Goal: Task Accomplishment & Management: Use online tool/utility

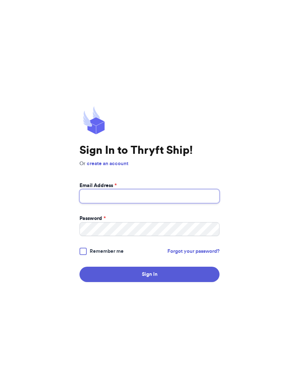
type input "[EMAIL_ADDRESS][DOMAIN_NAME]"
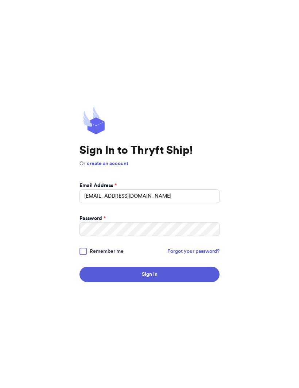
click at [150, 282] on button "Sign In" at bounding box center [150, 273] width 140 height 15
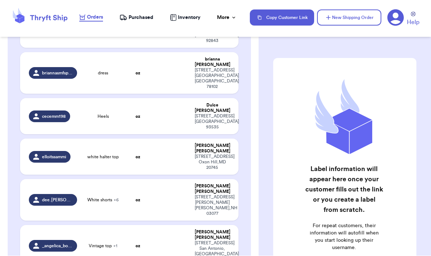
scroll to position [914, 0]
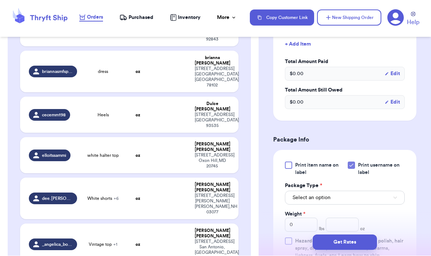
scroll to position [252, 0]
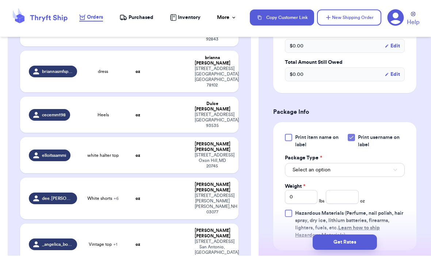
click at [299, 163] on button "Select an option" at bounding box center [345, 170] width 120 height 14
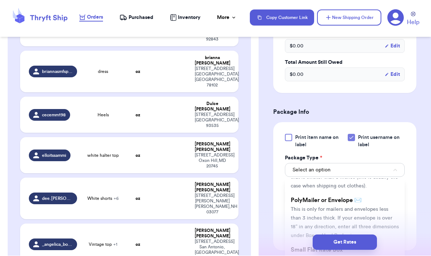
scroll to position [43, 0]
click at [299, 202] on li "PolyMailer or Envelope ✉️ This is only for mailers and envelopes less than 3 in…" at bounding box center [345, 216] width 120 height 50
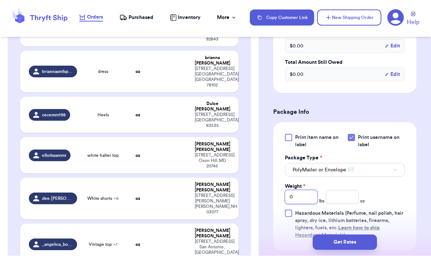
click at [299, 190] on input "0" at bounding box center [301, 197] width 32 height 14
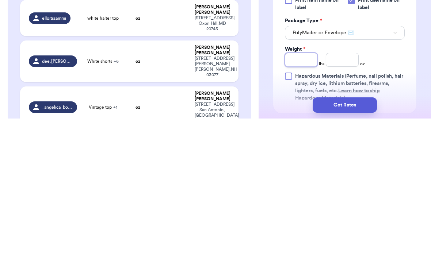
type input "1"
type input "15"
click at [299, 190] on input "number" at bounding box center [341, 197] width 32 height 14
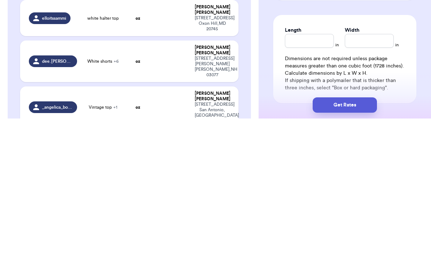
scroll to position [365, 0]
type input "19"
click at [299, 172] on input "Length" at bounding box center [309, 179] width 49 height 14
type input "15"
click at [299, 172] on input "Width *" at bounding box center [368, 179] width 49 height 14
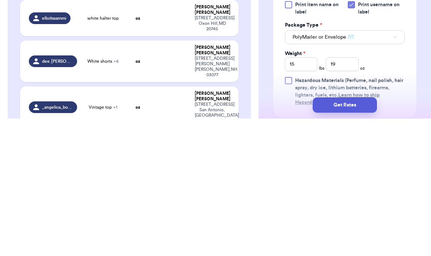
scroll to position [247, 0]
type input "19"
click at [299, 195] on input "15" at bounding box center [301, 202] width 32 height 14
type input "1"
type input "6"
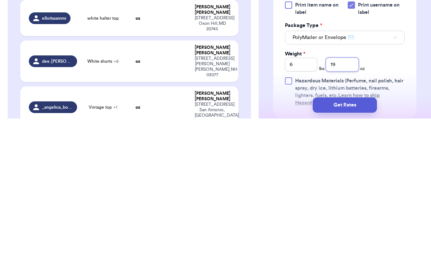
click at [299, 195] on input "19" at bounding box center [341, 202] width 32 height 14
type input "1"
type input "3.8"
click at [299, 235] on button "Get Rates" at bounding box center [344, 242] width 64 height 15
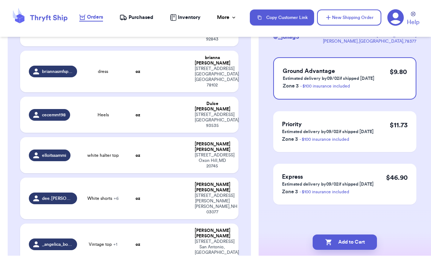
scroll to position [59, 0]
click at [299, 235] on button "Add to Cart" at bounding box center [344, 242] width 64 height 15
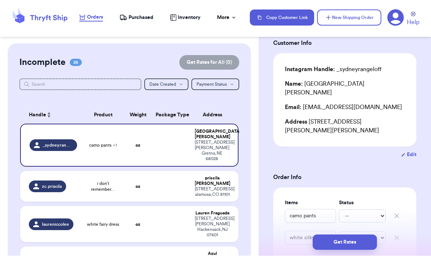
scroll to position [0, 0]
click at [87, 79] on input "text" at bounding box center [80, 85] width 122 height 12
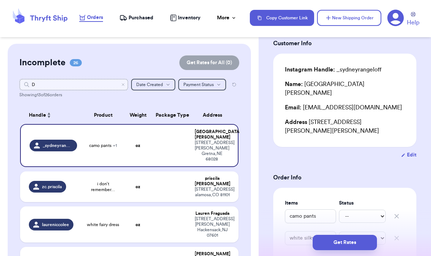
type input "De"
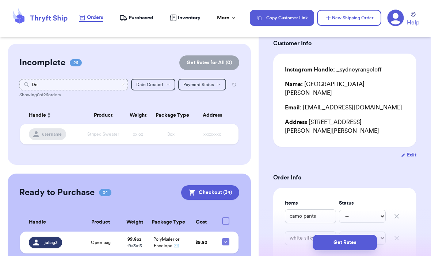
type input "D"
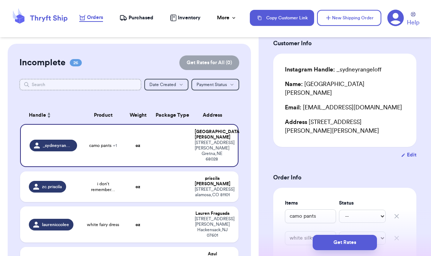
click at [103, 79] on input "text" at bounding box center [80, 85] width 122 height 12
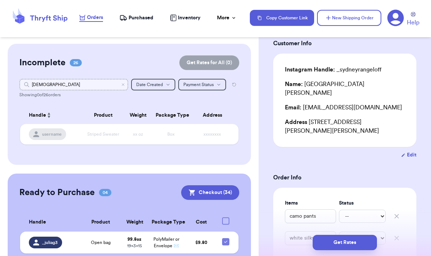
type input "[DEMOGRAPHIC_DATA]"
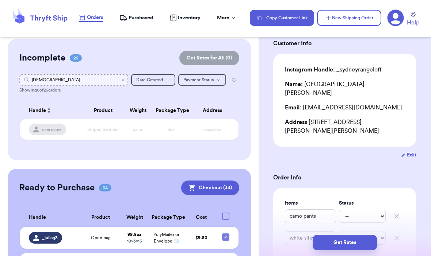
scroll to position [5, 0]
type input "C"
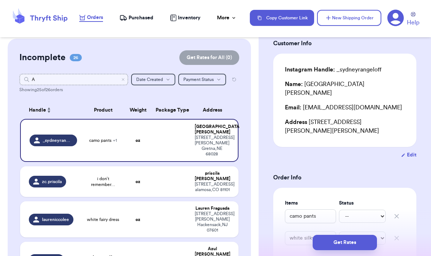
type input "Aa"
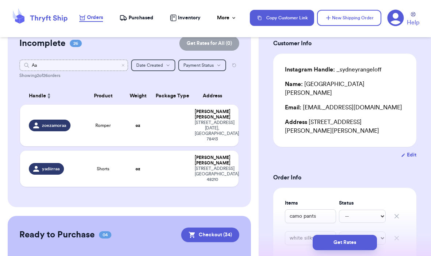
scroll to position [18, 0]
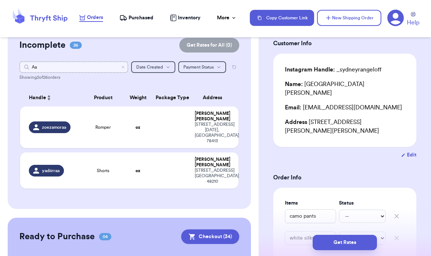
type input "A"
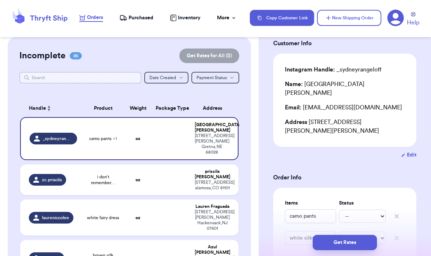
scroll to position [6, 0]
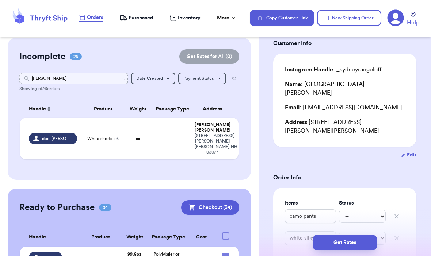
type input "[PERSON_NAME]."
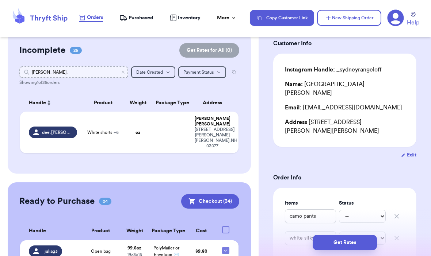
scroll to position [11, 0]
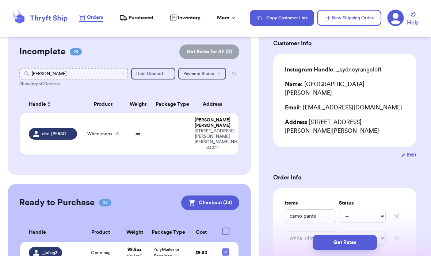
click at [124, 68] on input "[PERSON_NAME]." at bounding box center [73, 74] width 109 height 12
type input "[PERSON_NAME]."
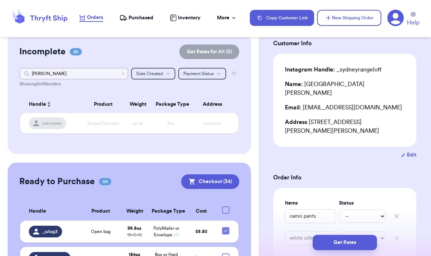
click at [79, 68] on input "[PERSON_NAME]." at bounding box center [73, 74] width 109 height 12
type input "D"
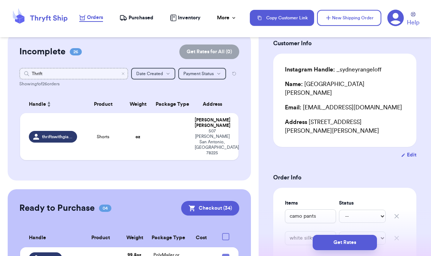
type input "Thriftw"
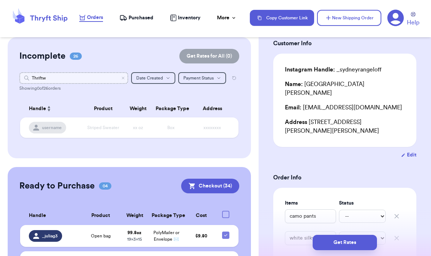
scroll to position [5, 0]
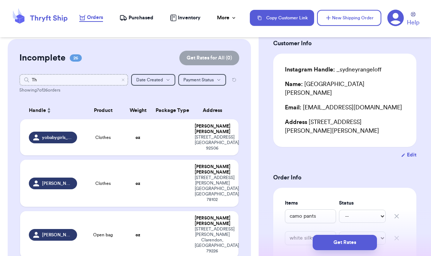
type input "T"
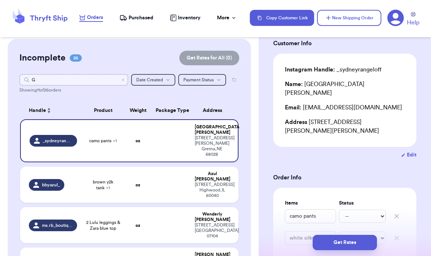
type input "Gi"
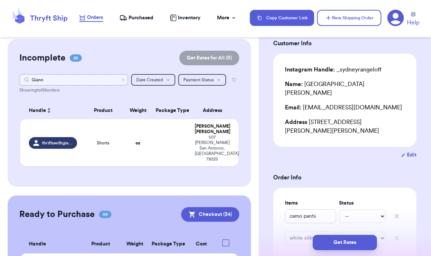
type input "[PERSON_NAME]"
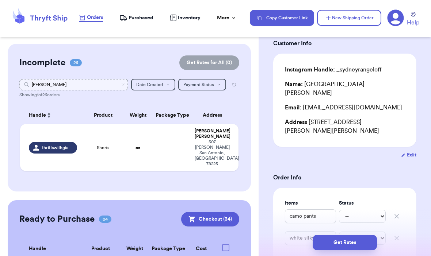
scroll to position [0, 0]
click at [123, 79] on input "[PERSON_NAME]" at bounding box center [73, 85] width 109 height 12
type input "Giann"
type input "[PERSON_NAME]"
type input "Gbc"
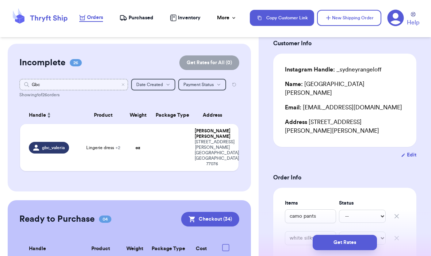
type input "Gbc"
click at [122, 82] on icon "Clear search" at bounding box center [123, 84] width 4 height 4
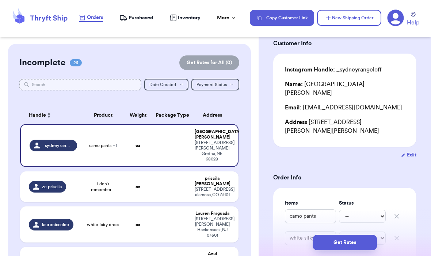
click at [101, 79] on input "text" at bounding box center [80, 85] width 122 height 12
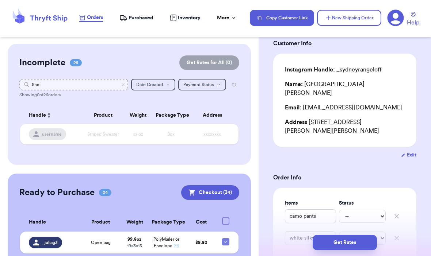
type input "Shes"
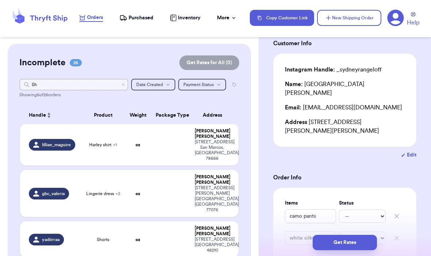
type input "S"
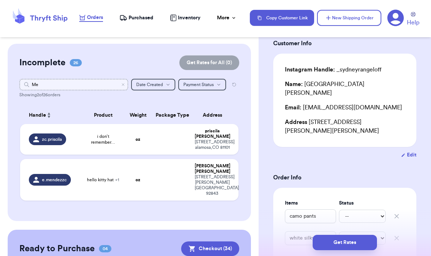
type input "[PERSON_NAME]"
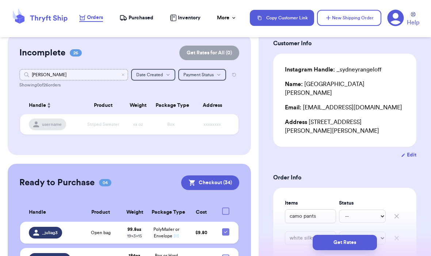
scroll to position [9, 0]
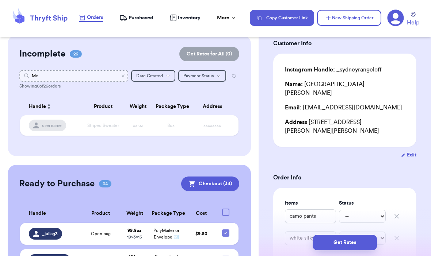
type input "M"
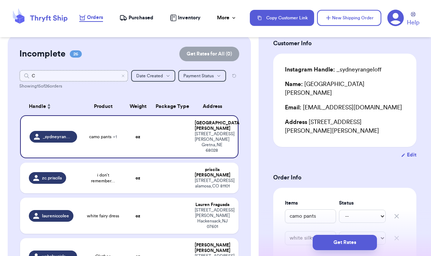
type input "Ch"
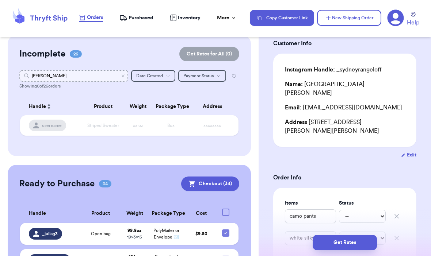
type input "[PERSON_NAME]"
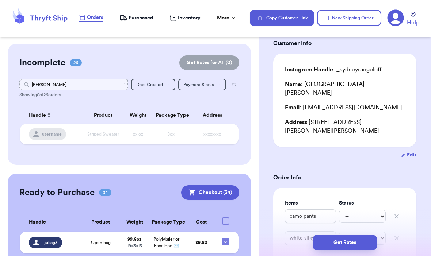
scroll to position [0, 0]
type input "[PERSON_NAME]"
type input "Chri"
type input "C"
type input "Babes"
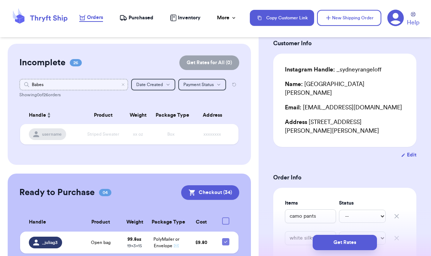
click at [92, 79] on input "Babes" at bounding box center [73, 85] width 109 height 12
click at [104, 79] on input "Babes" at bounding box center [73, 85] width 109 height 12
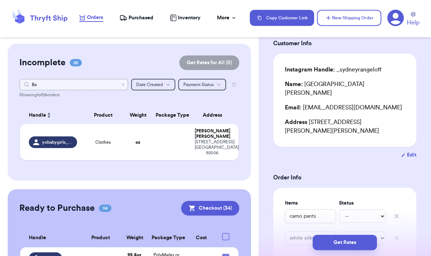
type input "B"
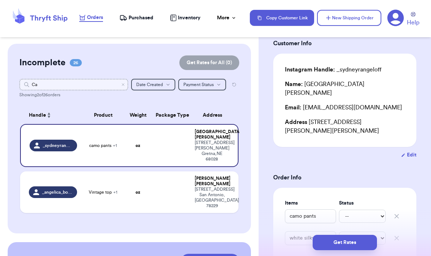
type input "Cas"
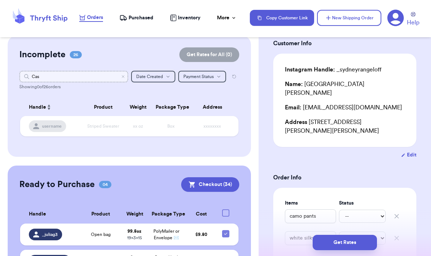
scroll to position [5, 0]
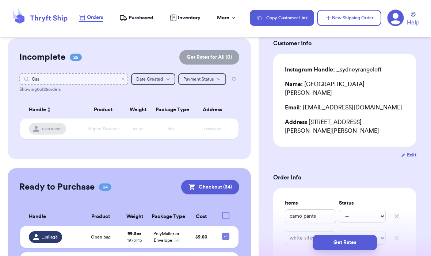
type input "Ca"
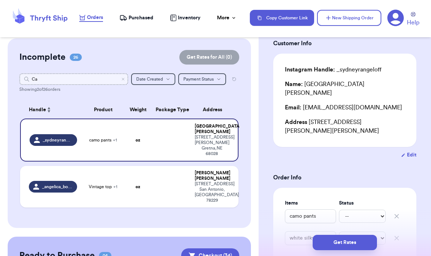
type input "C"
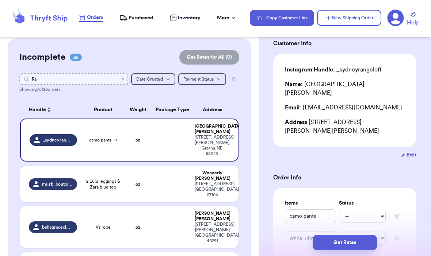
type input "[PERSON_NAME]"
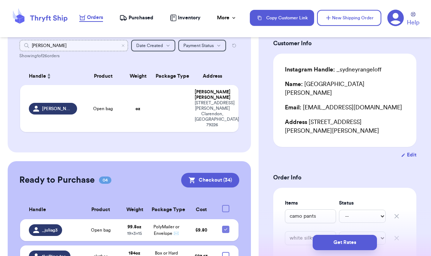
scroll to position [34, 0]
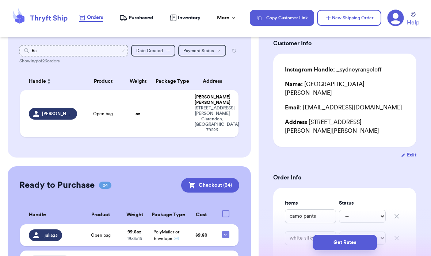
type input "R"
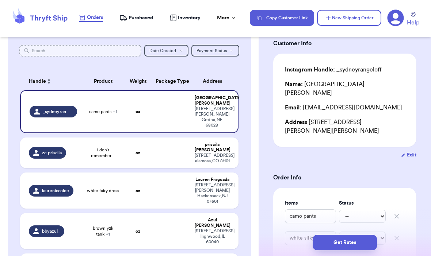
type input "|"
type input "_"
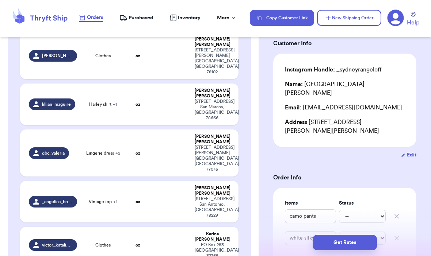
scroll to position [311, 0]
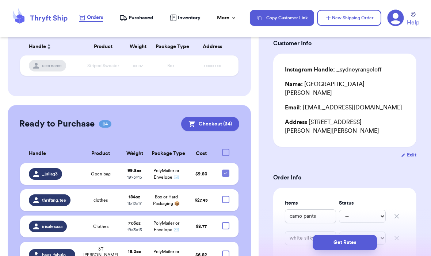
type input "_ra"
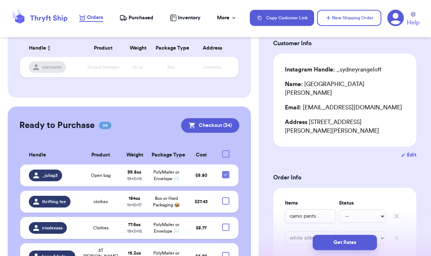
scroll to position [67, 0]
type input "_ray"
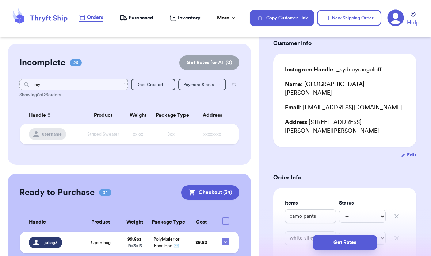
scroll to position [0, 0]
click at [59, 86] on input "_ray" at bounding box center [73, 85] width 109 height 12
type input "_ra"
type input "_r"
type input "_"
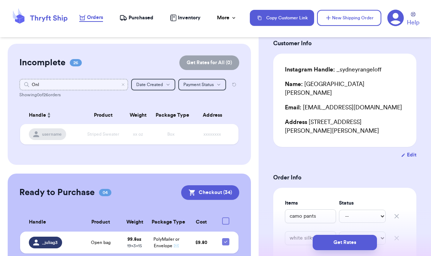
type input "Only"
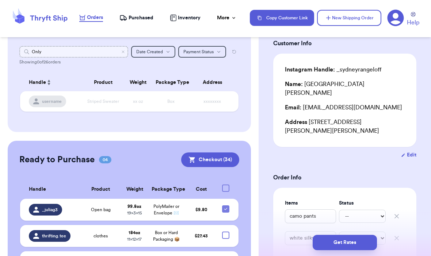
scroll to position [5, 0]
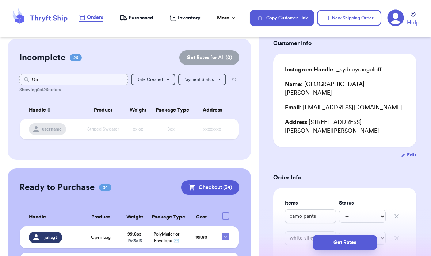
type input "O"
type input "Jenn"
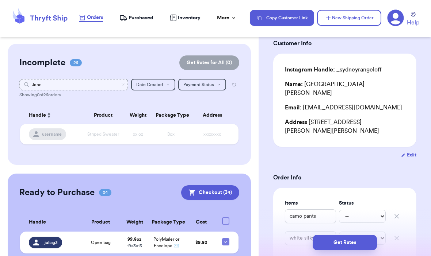
scroll to position [0, 0]
click at [63, 89] on input "Jenn" at bounding box center [73, 85] width 109 height 12
type input "J"
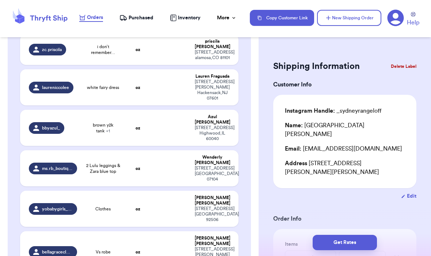
scroll to position [137, 0]
type input "Jenn"
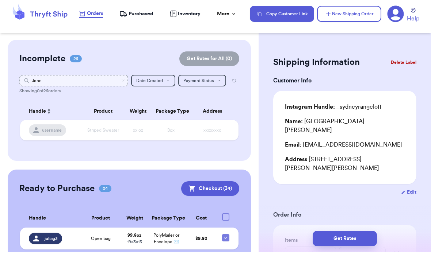
scroll to position [14, 0]
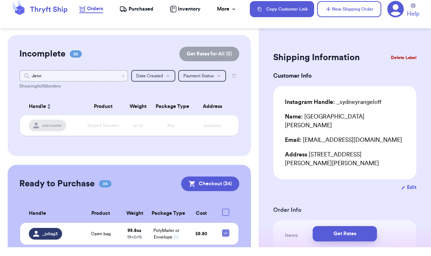
click at [91, 79] on input "Jenn" at bounding box center [73, 85] width 109 height 12
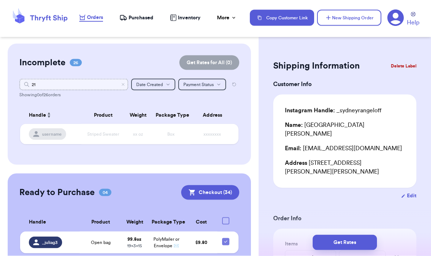
type input "210"
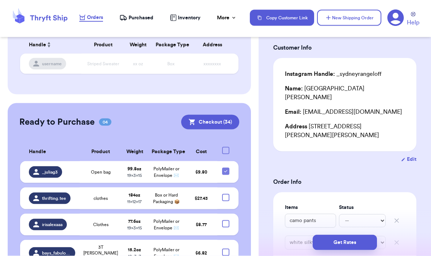
scroll to position [38, 0]
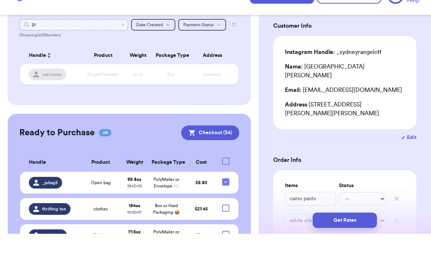
type input "2"
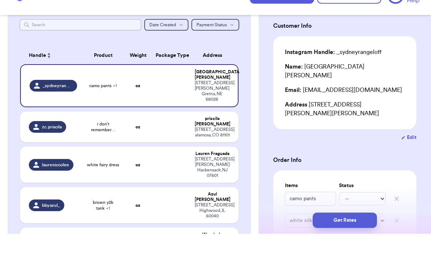
type input "C"
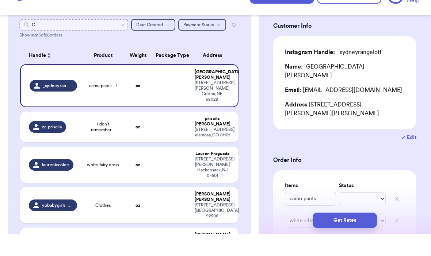
type input "Ce"
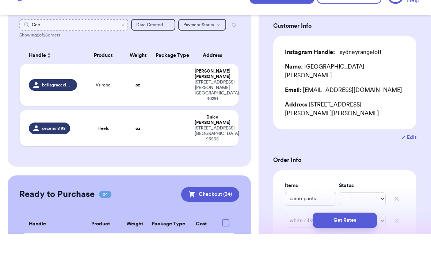
type input "Cece"
type input "C"
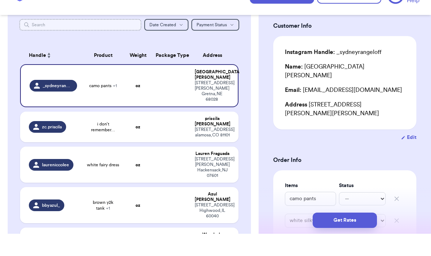
type input "M"
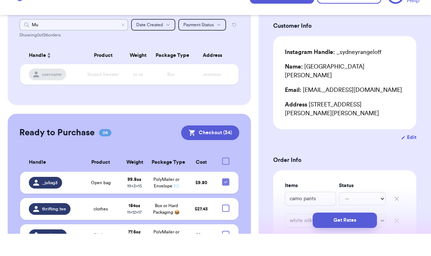
type input "M"
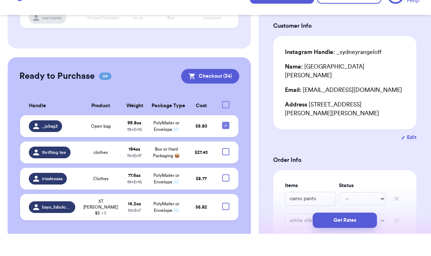
scroll to position [93, 0]
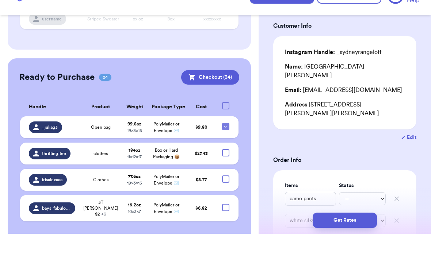
type input "J"
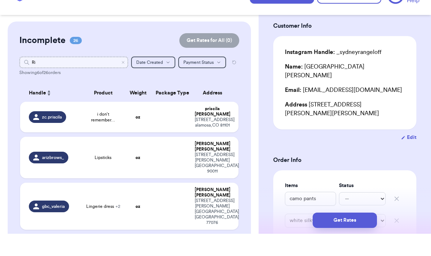
type input "Rid"
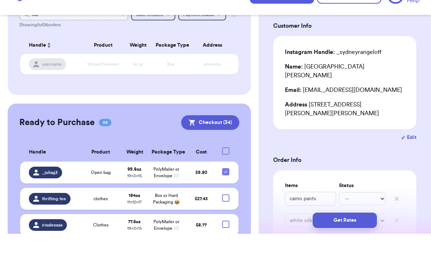
scroll to position [46, 0]
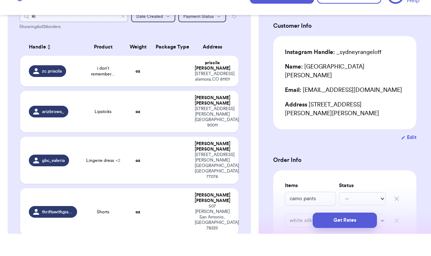
type input "R"
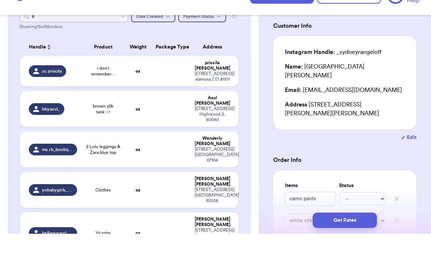
type input "Br"
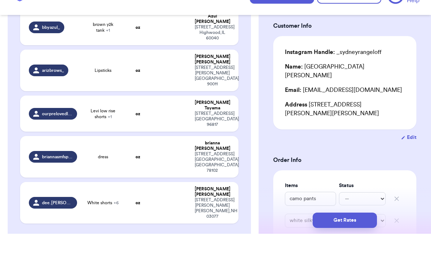
scroll to position [95, 0]
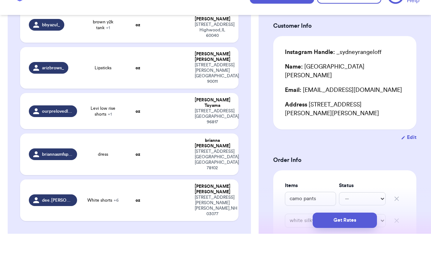
type input "Br"
click at [179, 69] on td at bounding box center [170, 90] width 39 height 42
type input "Lipsticks"
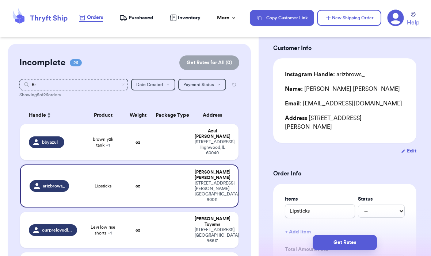
scroll to position [0, 0]
click at [30, 112] on span "Handle" at bounding box center [37, 116] width 17 height 8
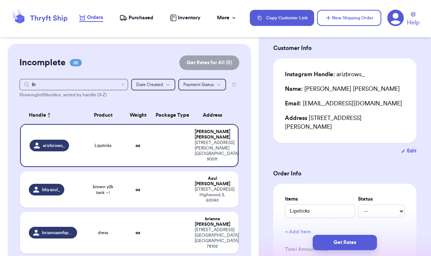
click at [27, 107] on th "Handle" at bounding box center [50, 116] width 61 height 18
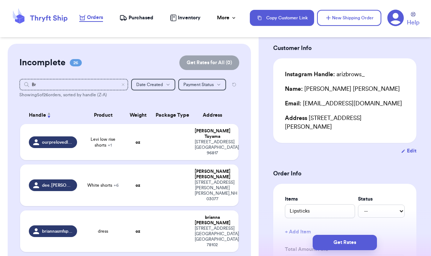
click at [34, 112] on span "Handle" at bounding box center [37, 116] width 17 height 8
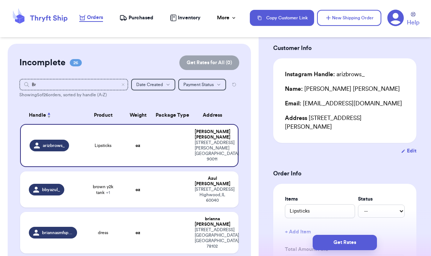
scroll to position [25, 0]
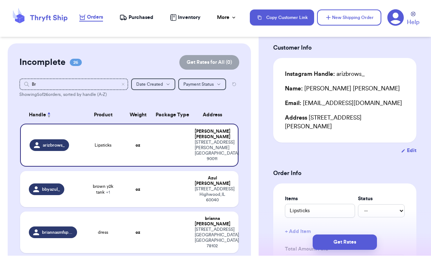
click at [235, 79] on button "Reset all filters" at bounding box center [234, 85] width 10 height 12
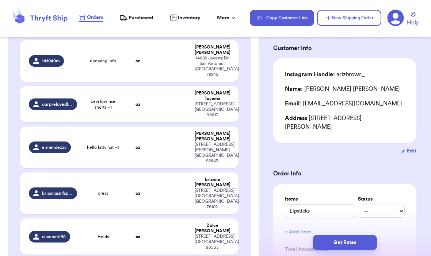
click at [132, 20] on span "Purchased" at bounding box center [140, 17] width 25 height 7
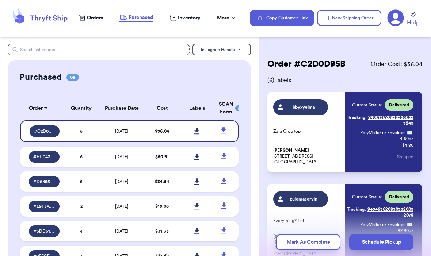
click at [221, 131] on icon at bounding box center [223, 130] width 9 height 9
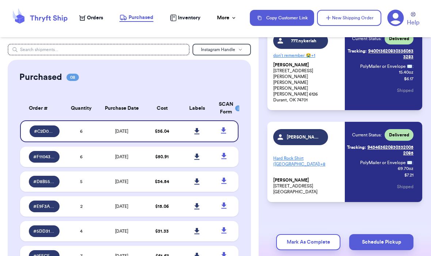
click at [155, 159] on span "$ 50.91" at bounding box center [162, 157] width 14 height 4
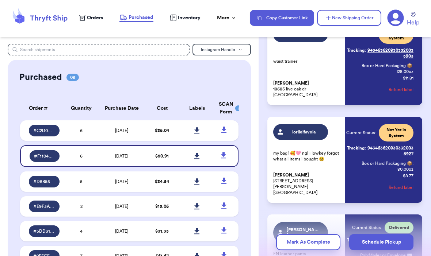
scroll to position [77, 0]
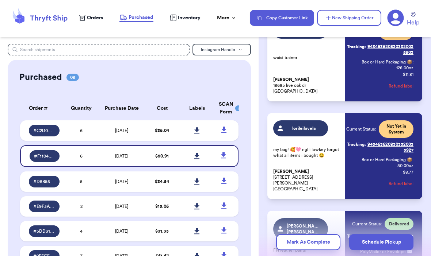
click at [299, 178] on div "Current Status: Not Yet in System Tracking: 9434636208303320035927 Box or Hard …" at bounding box center [379, 156] width 67 height 72
click at [299, 151] on p "my bag! 🥰🩷 ngl i lowkey forgot what all items i bought 😫" at bounding box center [306, 153] width 67 height 12
click at [299, 173] on div "lorileifavela my bag! 🥰🩷 ngl i lowkey forgot what all items i bought 😫 [PERSON_…" at bounding box center [306, 156] width 67 height 72
click at [299, 183] on button "Refund label" at bounding box center [400, 184] width 25 height 16
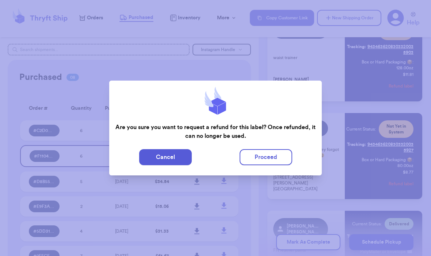
click at [299, 183] on div at bounding box center [215, 128] width 431 height 256
click at [173, 158] on button "Cancel" at bounding box center [165, 157] width 53 height 16
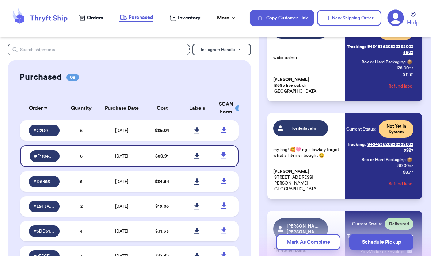
scroll to position [0, 0]
click at [98, 20] on span "Orders" at bounding box center [95, 17] width 16 height 7
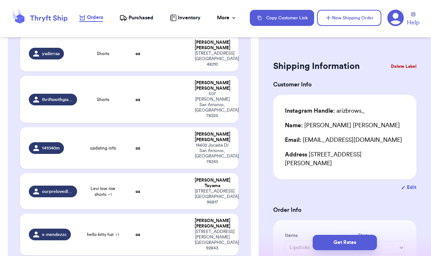
scroll to position [711, 0]
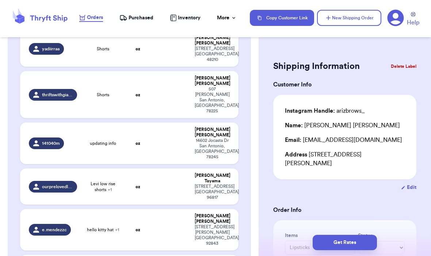
type input "dress"
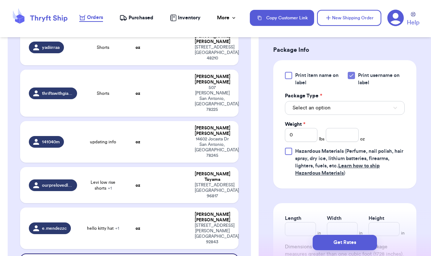
scroll to position [313, 0]
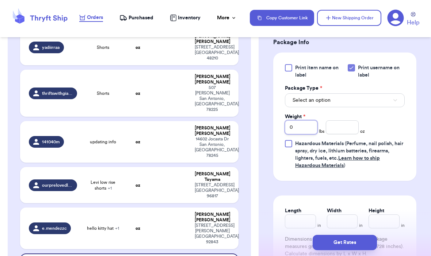
click at [299, 124] on input "0" at bounding box center [301, 127] width 32 height 14
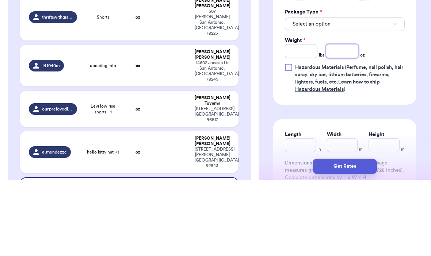
click at [299, 120] on input "number" at bounding box center [341, 127] width 32 height 14
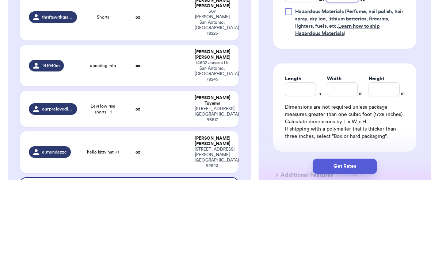
scroll to position [377, 0]
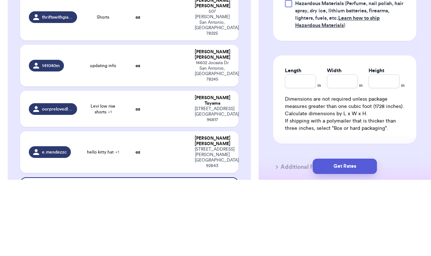
type input "14.5"
click at [299, 143] on div "Length" at bounding box center [300, 146] width 31 height 7
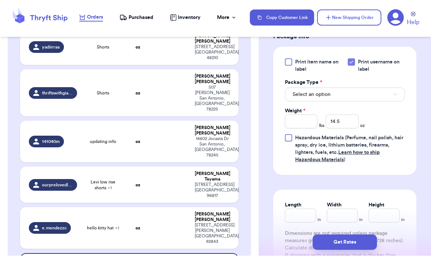
scroll to position [303, 0]
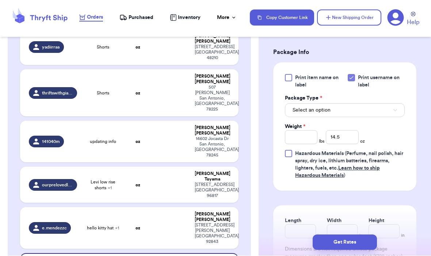
click at [299, 112] on button "Select an option" at bounding box center [345, 111] width 120 height 14
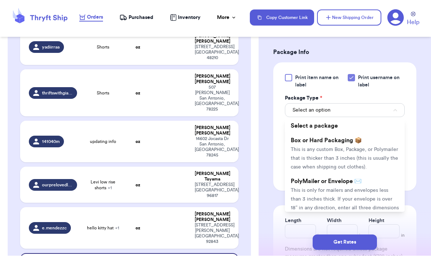
click at [299, 191] on span "This is only for mailers and envelopes less than 3 inches thick. If your envelo…" at bounding box center [344, 203] width 108 height 31
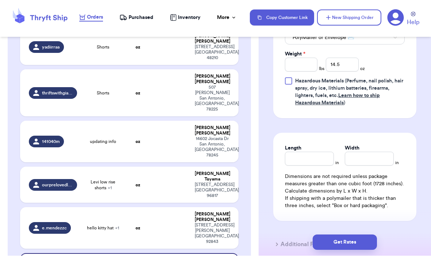
scroll to position [375, 0]
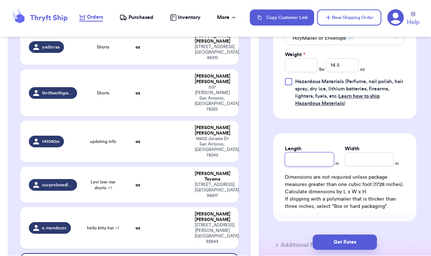
click at [299, 161] on input "Length" at bounding box center [309, 160] width 49 height 14
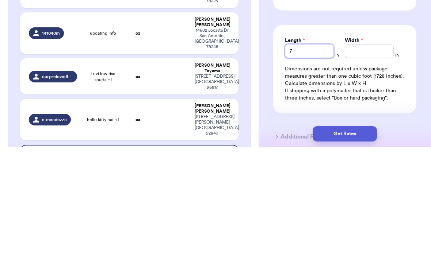
type input "7"
click at [299, 153] on input "Width *" at bounding box center [368, 160] width 49 height 14
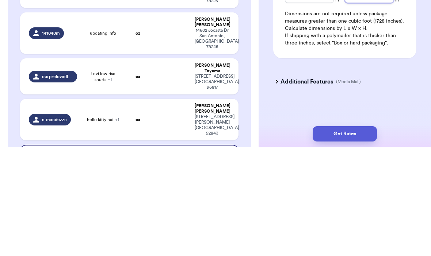
scroll to position [430, 0]
type input "10"
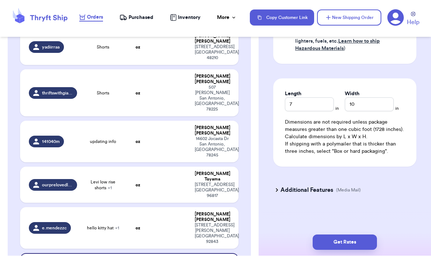
click at [299, 235] on button "Get Rates" at bounding box center [344, 242] width 64 height 15
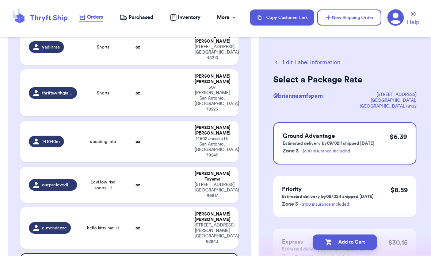
click at [299, 235] on button "Add to Cart" at bounding box center [344, 242] width 64 height 15
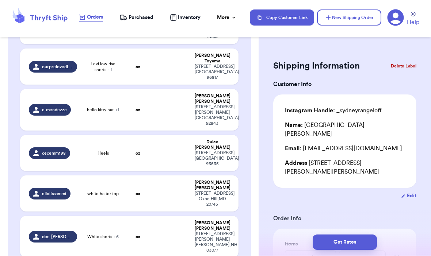
scroll to position [840, 0]
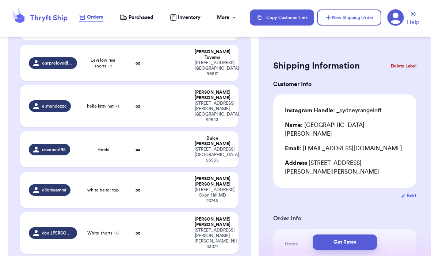
type input "ck underwear x2"
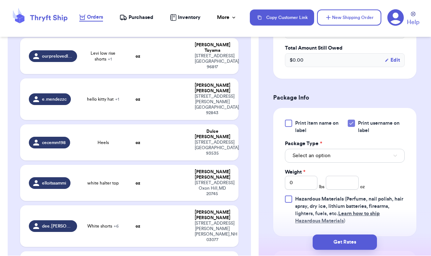
scroll to position [270, 0]
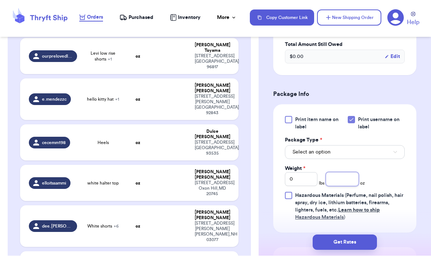
click at [299, 184] on input "number" at bounding box center [341, 180] width 32 height 14
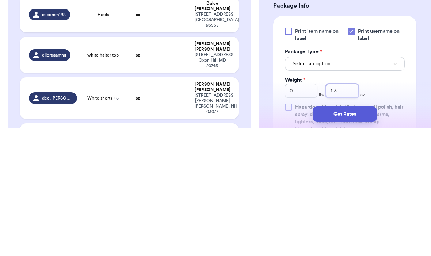
scroll to position [227, 0]
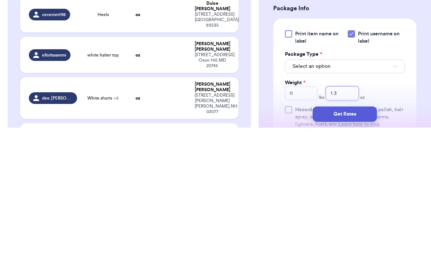
type input "1.3"
click at [299, 194] on icon "button" at bounding box center [395, 195] width 4 height 2
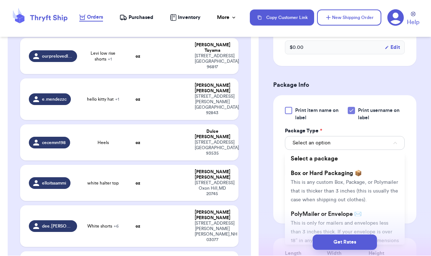
scroll to position [0, 0]
click at [299, 211] on li "PolyMailer or Envelope ✉️ This is only for mailers and envelopes less than 3 in…" at bounding box center [345, 232] width 120 height 50
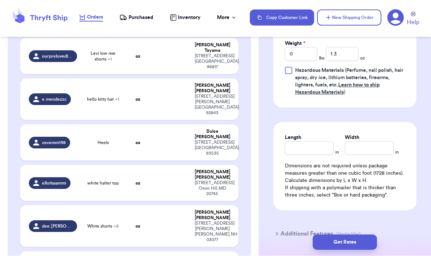
scroll to position [398, 0]
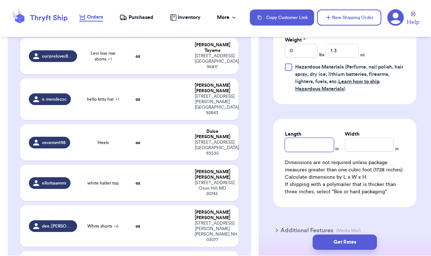
click at [299, 143] on input "Length" at bounding box center [309, 145] width 49 height 14
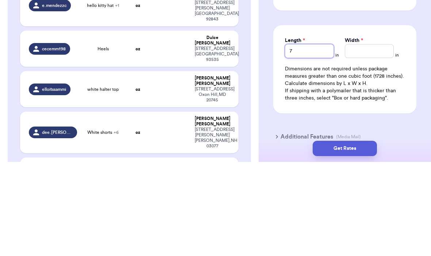
type input "7"
click at [299, 119] on div "Length * 7 in Width * in Dimensions are not required unless package measures gr…" at bounding box center [344, 163] width 143 height 88
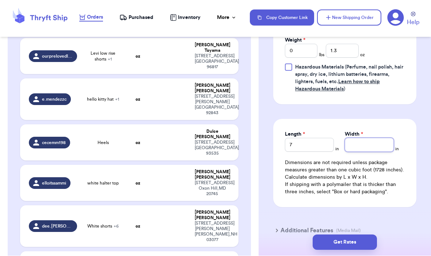
click at [299, 149] on input "Width *" at bounding box center [368, 145] width 49 height 14
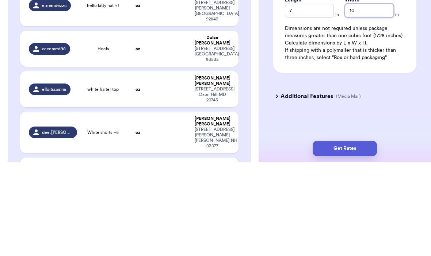
scroll to position [439, 0]
type input "10"
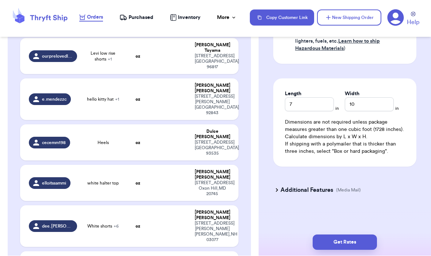
click at [299, 235] on button "Get Rates" at bounding box center [344, 242] width 64 height 15
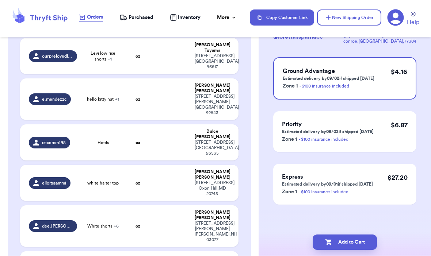
scroll to position [0, 0]
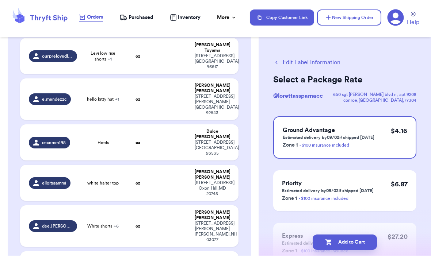
click at [299, 235] on button "Add to Cart" at bounding box center [344, 242] width 64 height 15
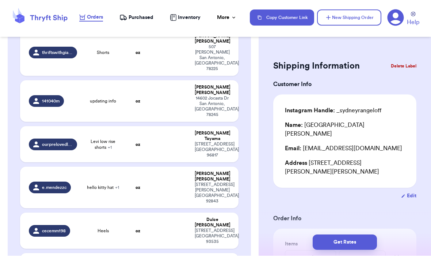
scroll to position [752, 0]
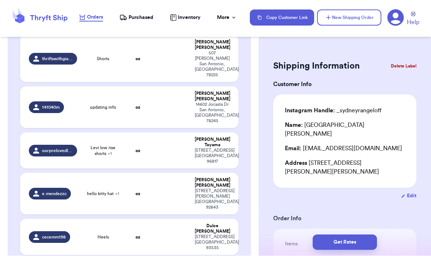
type input "Clothes"
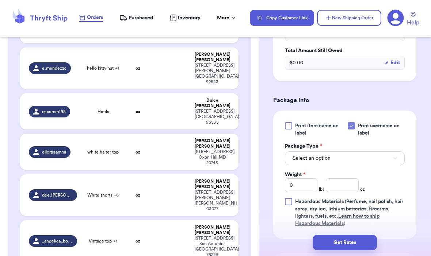
scroll to position [265, 0]
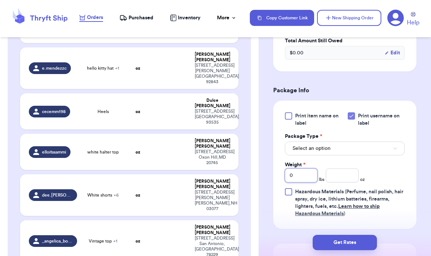
click at [299, 182] on input "0" at bounding box center [301, 176] width 32 height 14
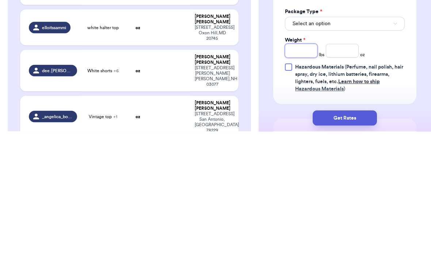
type input "1"
click at [299, 169] on input "number" at bounding box center [341, 176] width 32 height 14
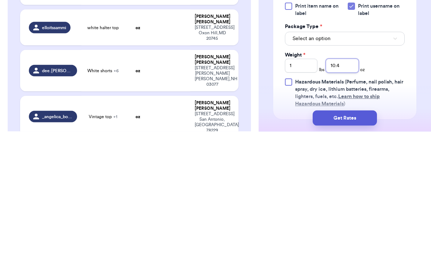
scroll to position [232, 0]
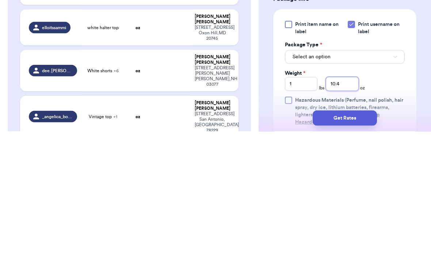
type input "10.4"
click at [299, 175] on button "Select an option" at bounding box center [345, 182] width 120 height 14
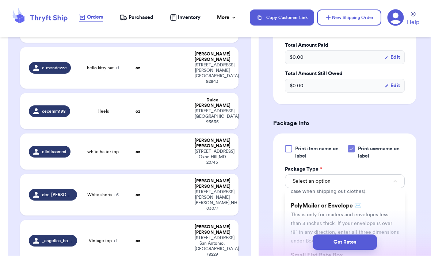
scroll to position [49, 0]
click at [299, 208] on li "PolyMailer or Envelope ✉️ This is only for mailers and envelopes less than 3 in…" at bounding box center [345, 222] width 120 height 50
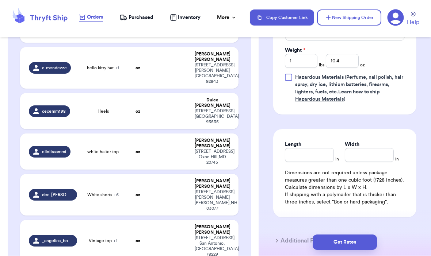
scroll to position [405, 0]
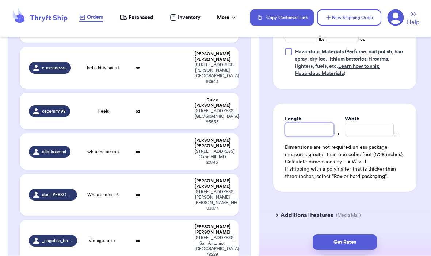
click at [299, 131] on input "Length" at bounding box center [309, 130] width 49 height 14
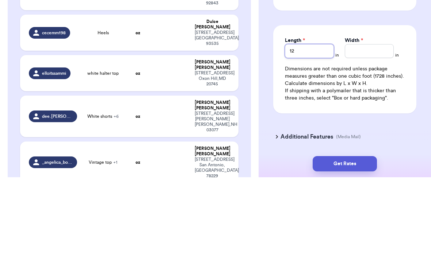
type input "12"
click at [299, 123] on input "Width *" at bounding box center [368, 130] width 49 height 14
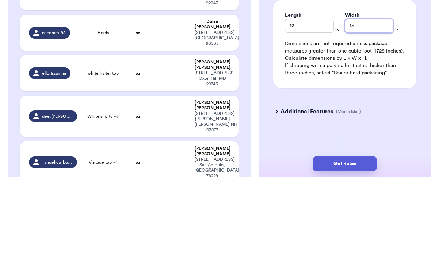
scroll to position [430, 0]
type input "15"
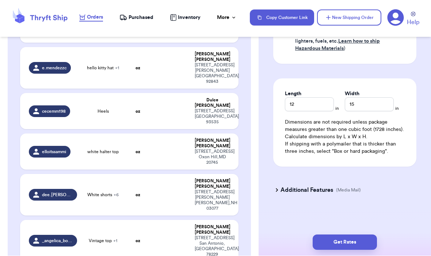
click at [299, 235] on button "Get Rates" at bounding box center [344, 242] width 64 height 15
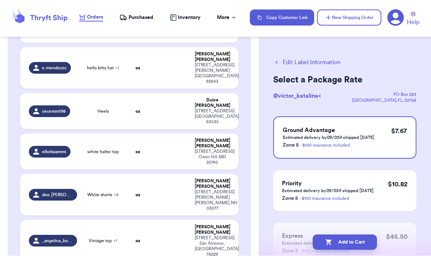
click at [299, 235] on button "Add to Cart" at bounding box center [344, 242] width 64 height 15
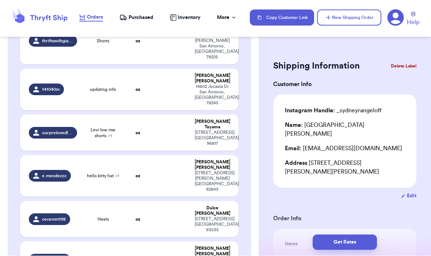
scroll to position [770, 0]
type input "Vintage top"
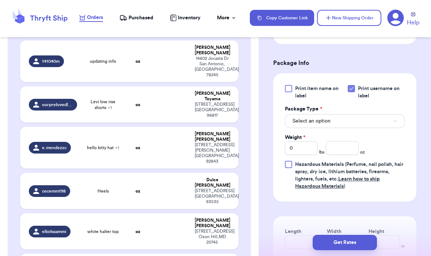
scroll to position [331, 0]
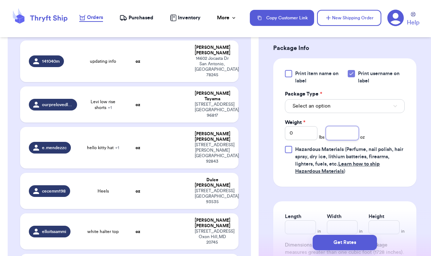
click at [299, 140] on input "number" at bounding box center [341, 133] width 32 height 14
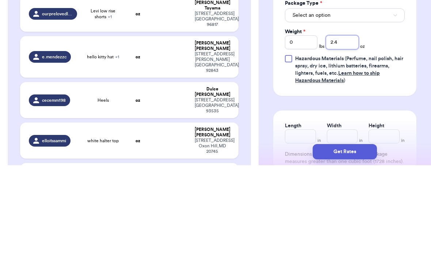
type input "2.4"
click at [299, 99] on button "Select an option" at bounding box center [345, 106] width 120 height 14
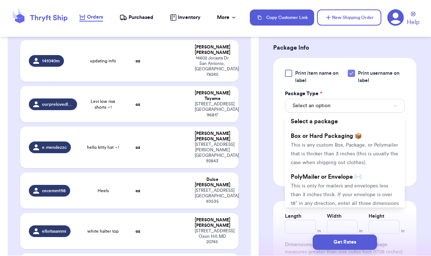
click at [299, 193] on span "This is only for mailers and envelopes less than 3 inches thick. If your envelo…" at bounding box center [344, 199] width 108 height 31
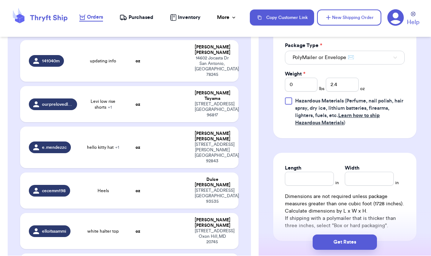
scroll to position [382, 0]
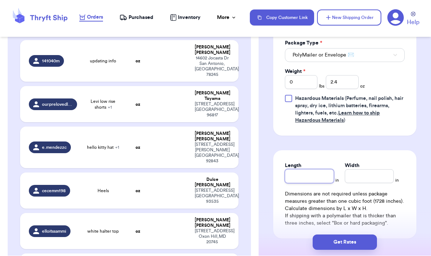
click at [299, 184] on input "Length" at bounding box center [309, 177] width 49 height 14
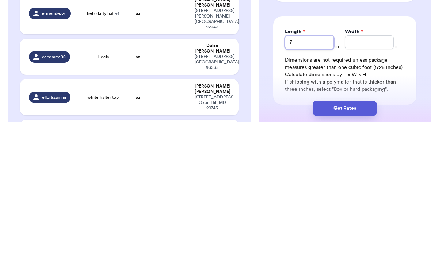
type input "7"
click at [299, 170] on input "Width *" at bounding box center [368, 177] width 49 height 14
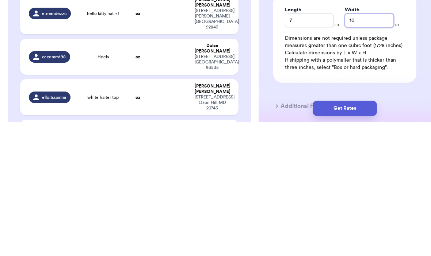
type input "10"
click at [299, 235] on button "Get Rates" at bounding box center [344, 242] width 64 height 15
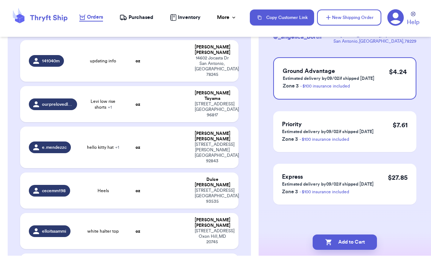
scroll to position [0, 0]
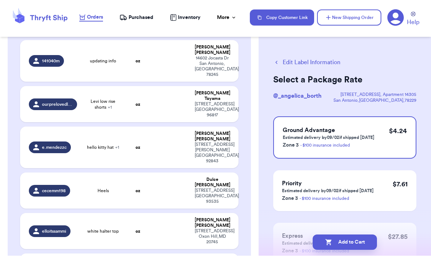
click at [299, 235] on button "Add to Cart" at bounding box center [344, 242] width 64 height 15
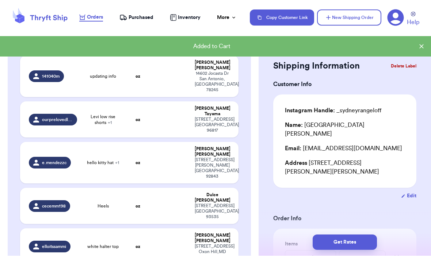
scroll to position [782, 0]
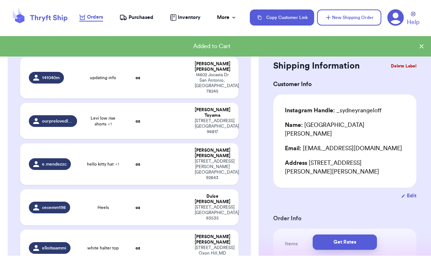
type input "White shorts"
type input "Black cropped top"
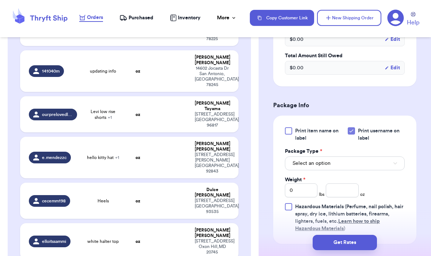
scroll to position [440, 0]
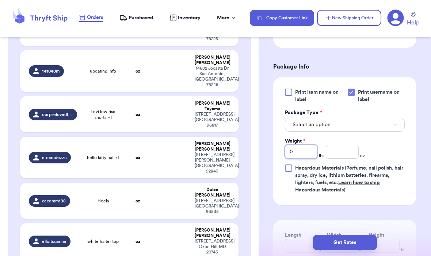
click at [299, 146] on input "0" at bounding box center [301, 152] width 32 height 14
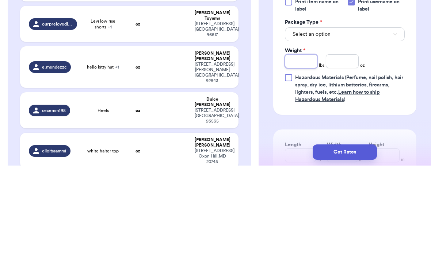
type input "3"
click at [299, 145] on input "number" at bounding box center [341, 152] width 32 height 14
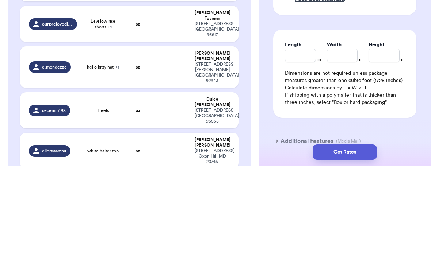
scroll to position [544, 0]
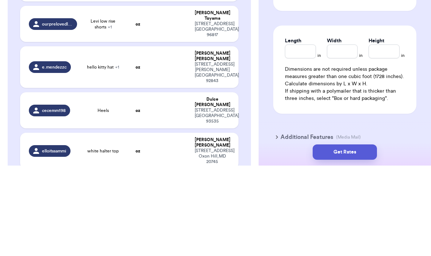
type input "10.7"
click at [299, 135] on input "Length" at bounding box center [300, 142] width 31 height 14
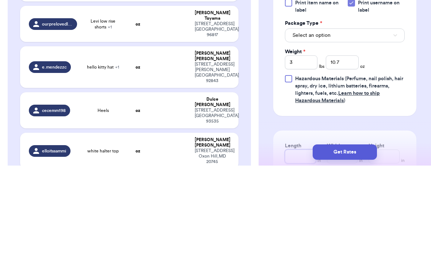
scroll to position [437, 0]
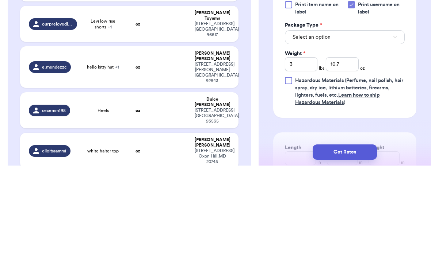
click at [299, 121] on button "Select an option" at bounding box center [345, 128] width 120 height 14
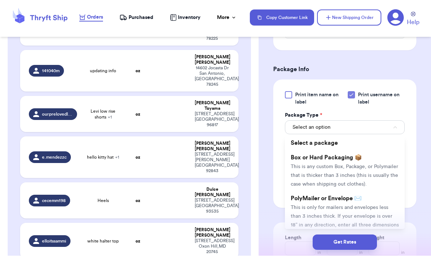
click at [299, 205] on span "This is only for mailers and envelopes less than 3 inches thick. If your envelo…" at bounding box center [344, 220] width 108 height 31
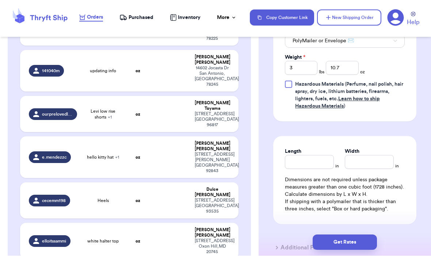
scroll to position [530, 0]
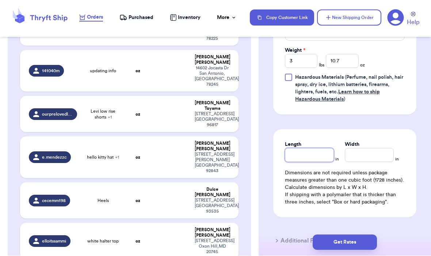
click at [297, 152] on input "Length" at bounding box center [309, 156] width 49 height 14
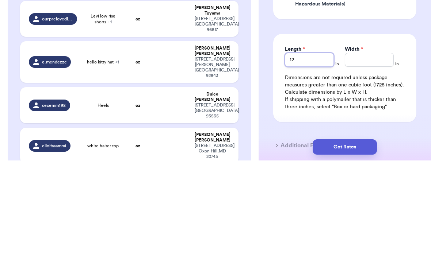
type input "12"
click at [299, 149] on input "Width *" at bounding box center [368, 156] width 49 height 14
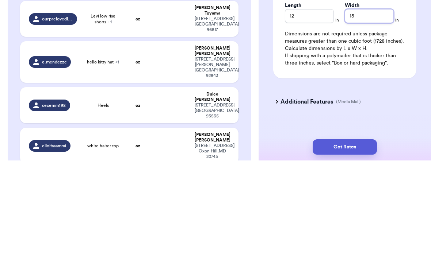
scroll to position [572, 0]
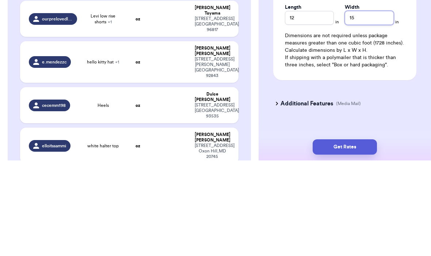
type input "15"
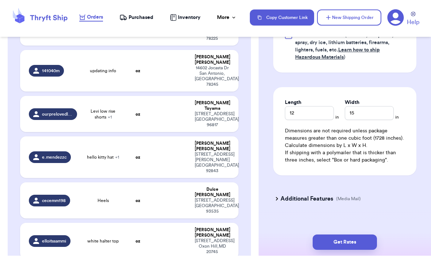
click at [299, 235] on button "Get Rates" at bounding box center [344, 242] width 64 height 15
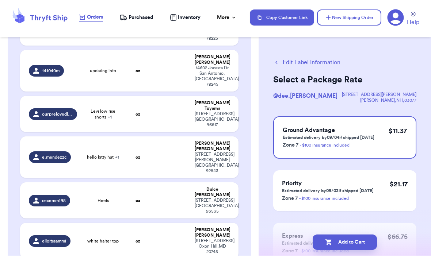
click at [299, 236] on button "Add to Cart" at bounding box center [344, 242] width 64 height 15
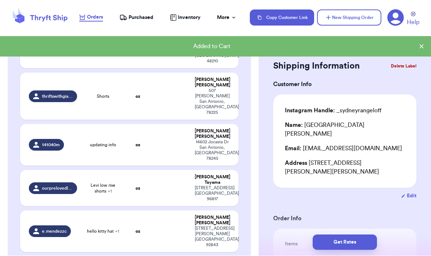
scroll to position [671, 0]
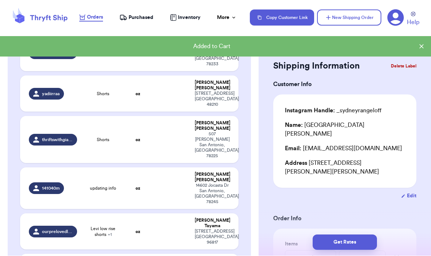
type input "white halter top"
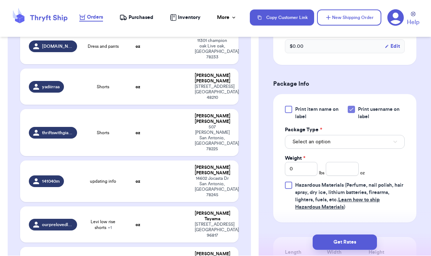
scroll to position [274, 0]
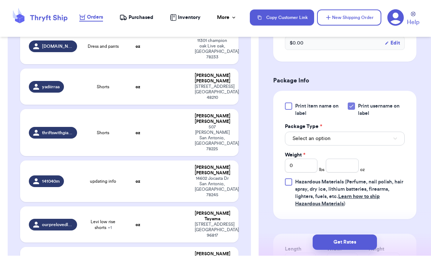
click at [299, 146] on button "Select an option" at bounding box center [345, 139] width 120 height 14
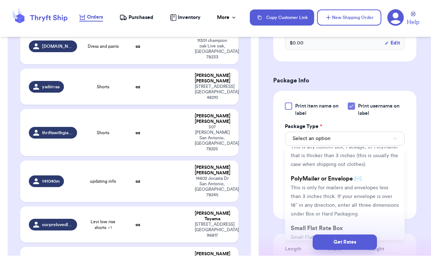
scroll to position [35, 0]
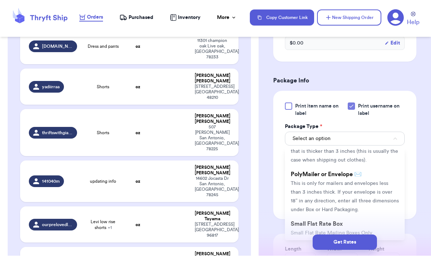
click at [299, 197] on li "PolyMailer or Envelope ✉️ This is only for mailers and envelopes less than 3 in…" at bounding box center [345, 192] width 120 height 50
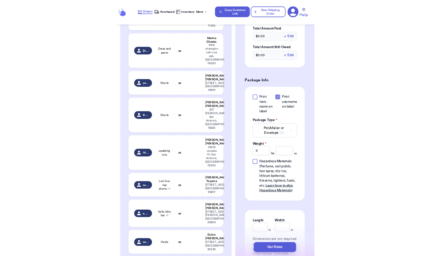
scroll to position [25, 0]
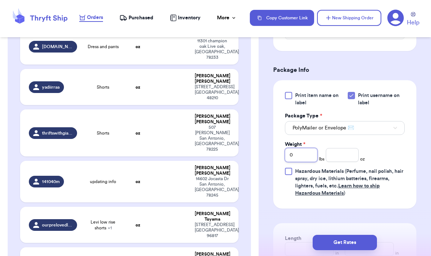
click at [299, 161] on input "0" at bounding box center [301, 155] width 32 height 14
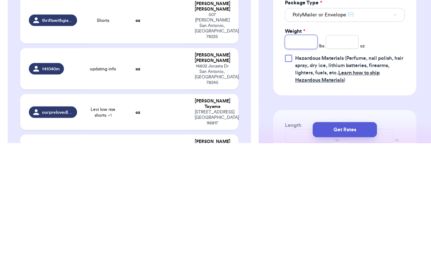
type input "2"
click at [299, 148] on input "number" at bounding box center [341, 155] width 32 height 14
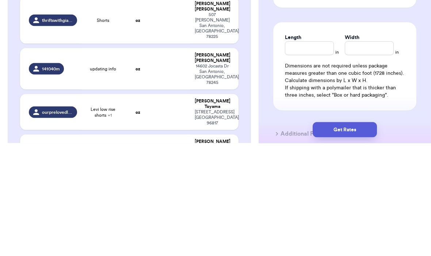
scroll to position [379, 0]
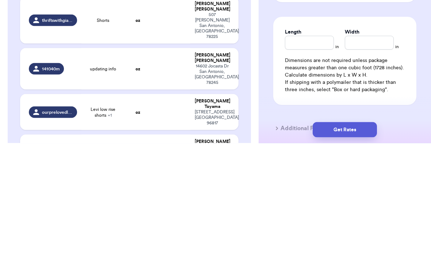
type input "4"
click at [299, 149] on input "Length" at bounding box center [309, 156] width 49 height 14
type input "12"
click at [299, 149] on input "Width *" at bounding box center [368, 156] width 49 height 14
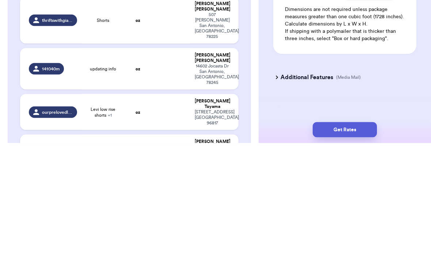
scroll to position [439, 0]
type input "15"
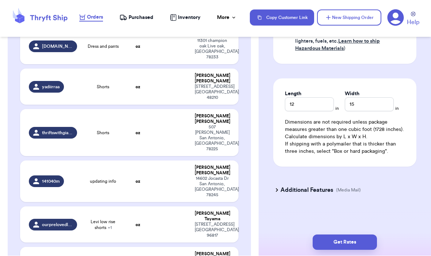
click at [299, 235] on button "Get Rates" at bounding box center [344, 242] width 64 height 15
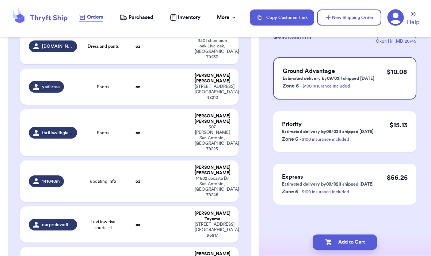
scroll to position [0, 0]
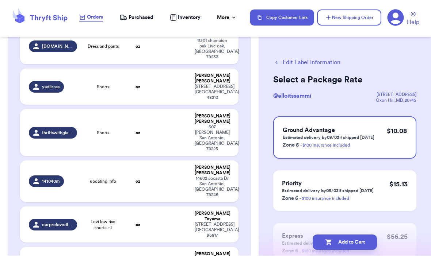
click at [299, 235] on button "Add to Cart" at bounding box center [344, 242] width 64 height 15
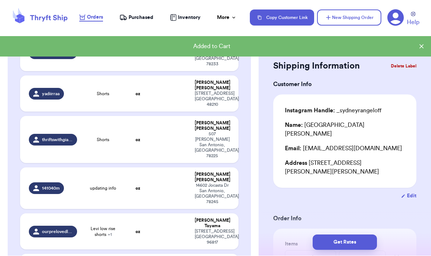
type input "Heels"
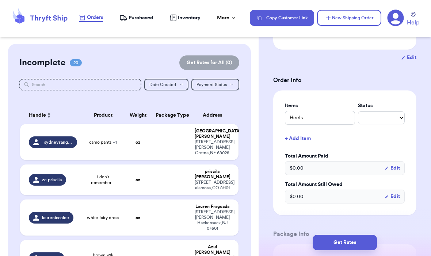
click at [59, 136] on div "_sydneyrangeloff" at bounding box center [53, 142] width 48 height 12
type input "camo pants"
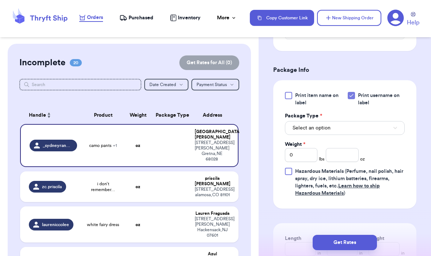
scroll to position [334, 0]
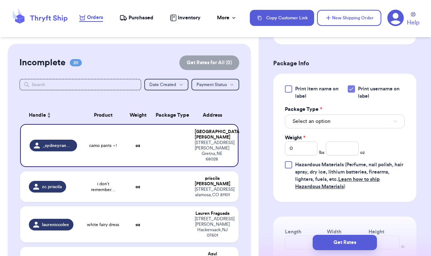
click at [299, 115] on button "Select an option" at bounding box center [345, 122] width 120 height 14
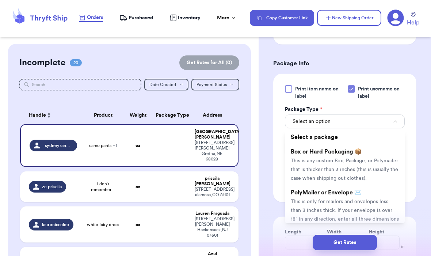
click at [299, 188] on li "PolyMailer or Envelope ✉️ This is only for mailers and envelopes less than 3 in…" at bounding box center [345, 210] width 120 height 50
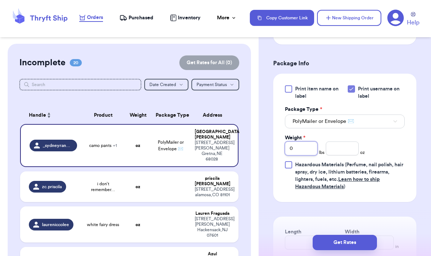
click at [299, 142] on input "0" at bounding box center [301, 149] width 32 height 14
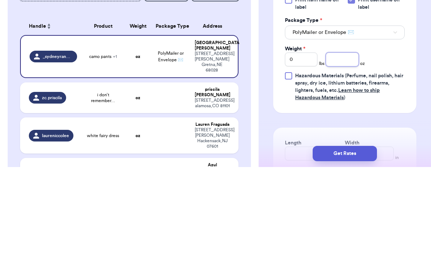
click at [299, 142] on input "number" at bounding box center [341, 149] width 32 height 14
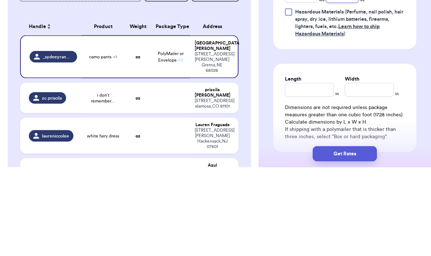
scroll to position [408, 0]
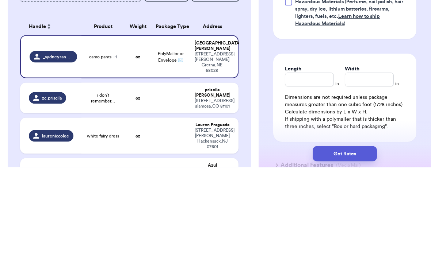
type input "14"
click at [299, 162] on input "Length" at bounding box center [309, 169] width 49 height 14
type input "7"
click at [299, 162] on input "Width *" at bounding box center [368, 169] width 49 height 14
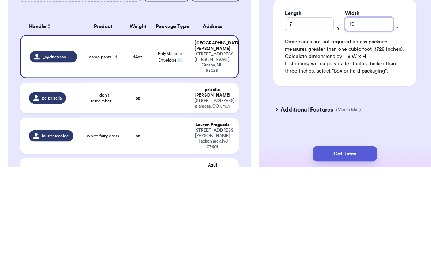
scroll to position [463, 0]
type input "10"
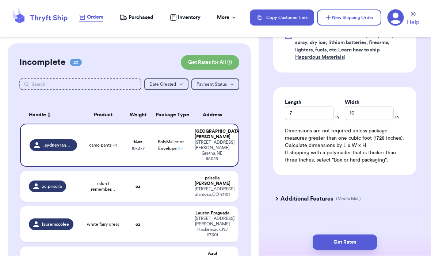
click at [299, 235] on button "Get Rates" at bounding box center [344, 242] width 64 height 15
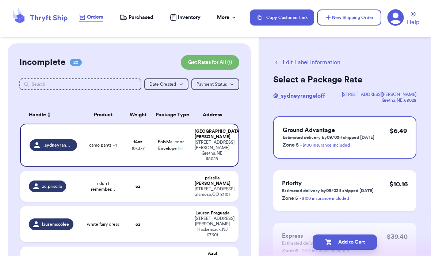
click at [299, 235] on button "Add to Cart" at bounding box center [344, 242] width 64 height 15
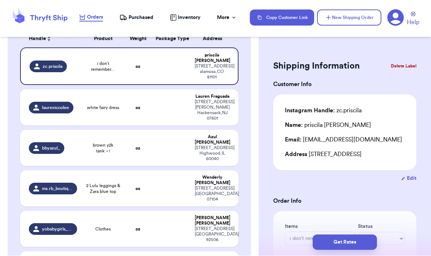
scroll to position [115, 0]
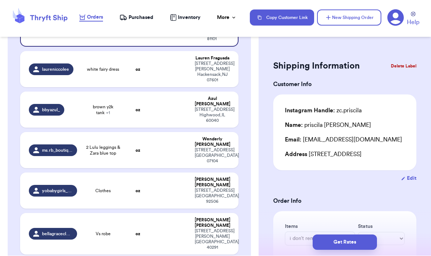
click at [84, 213] on td "Vs robe" at bounding box center [103, 234] width 44 height 42
type input "Vs robe"
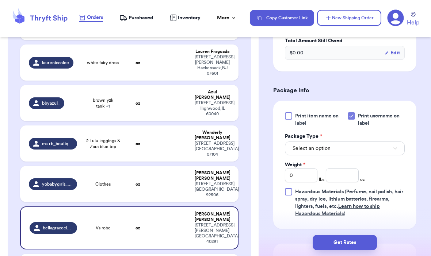
scroll to position [275, 0]
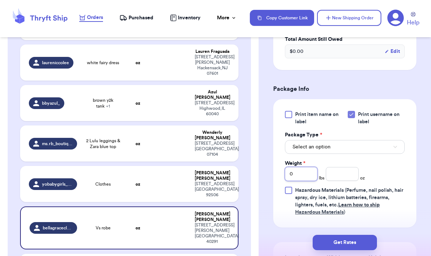
click at [299, 170] on input "0" at bounding box center [301, 174] width 32 height 14
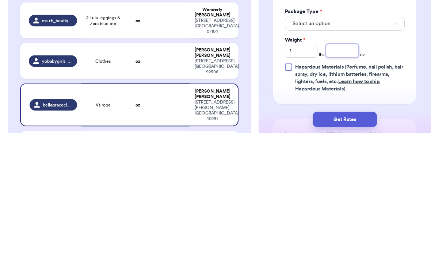
click at [299, 167] on input "number" at bounding box center [341, 174] width 32 height 14
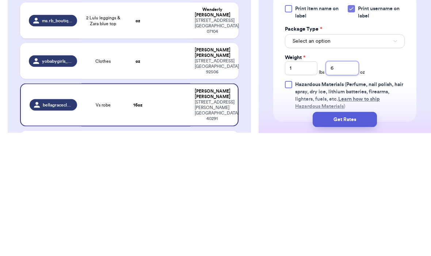
scroll to position [258, 0]
click at [299, 157] on button "Select an option" at bounding box center [345, 164] width 120 height 14
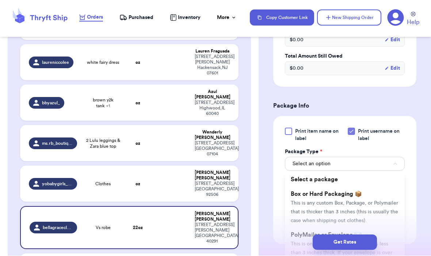
click at [299, 161] on button "Select an option" at bounding box center [345, 164] width 120 height 14
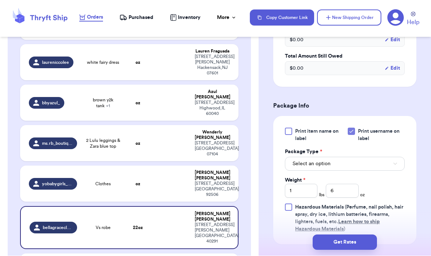
click at [299, 161] on button "Select an option" at bounding box center [345, 164] width 120 height 14
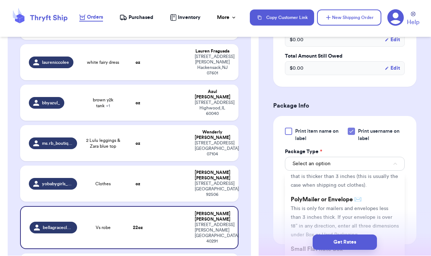
scroll to position [38, 0]
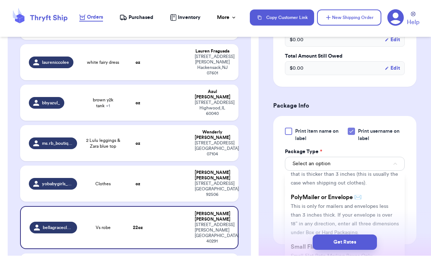
click at [299, 198] on li "PolyMailer or Envelope ✉️ This is only for mailers and envelopes less than 3 in…" at bounding box center [345, 215] width 120 height 50
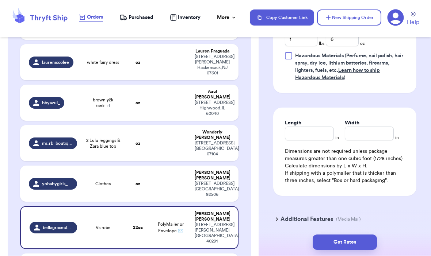
scroll to position [415, 0]
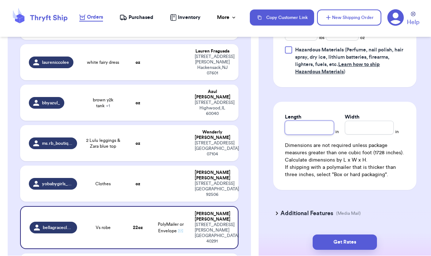
click at [299, 127] on input "Length" at bounding box center [309, 128] width 49 height 14
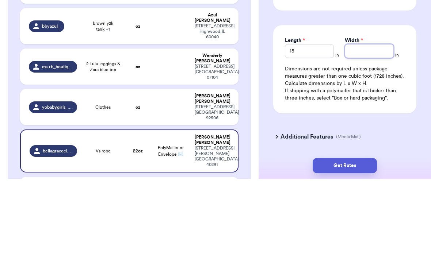
click at [299, 121] on input "Width *" at bounding box center [368, 128] width 49 height 14
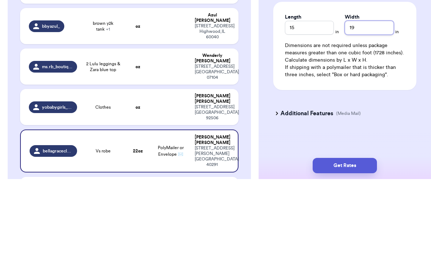
scroll to position [439, 0]
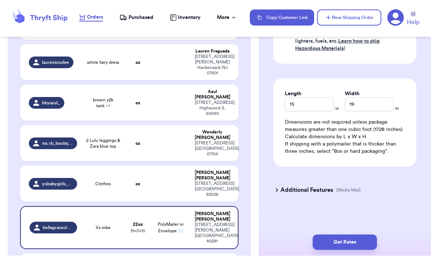
click at [299, 235] on button "Get Rates" at bounding box center [344, 242] width 64 height 15
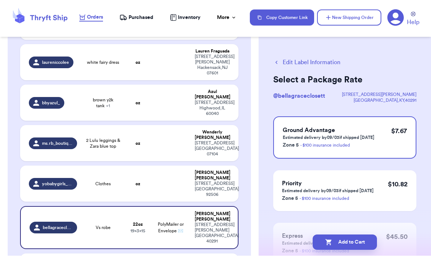
click at [299, 235] on button "Add to Cart" at bounding box center [344, 242] width 64 height 15
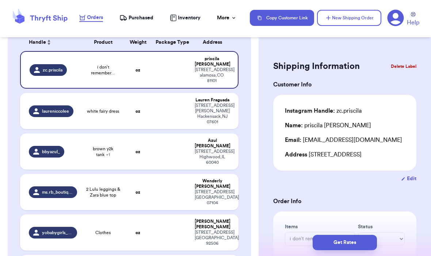
scroll to position [74, 0]
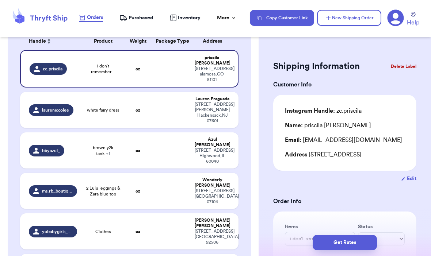
click at [53, 111] on span "laureniccolee" at bounding box center [55, 110] width 27 height 6
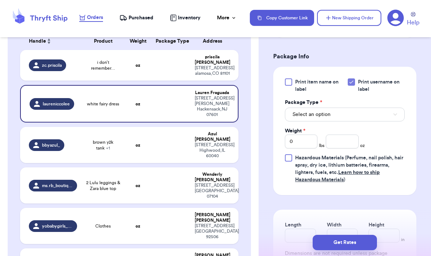
scroll to position [311, 0]
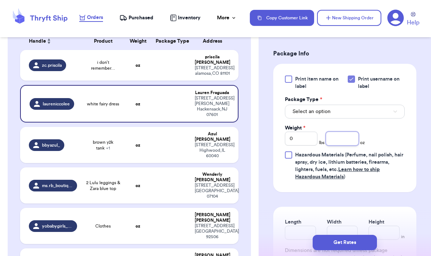
click at [299, 142] on input "number" at bounding box center [341, 139] width 32 height 14
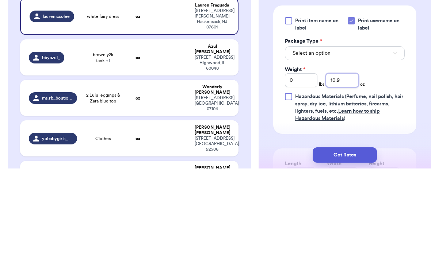
scroll to position [281, 0]
click at [299, 135] on button "Select an option" at bounding box center [345, 142] width 120 height 14
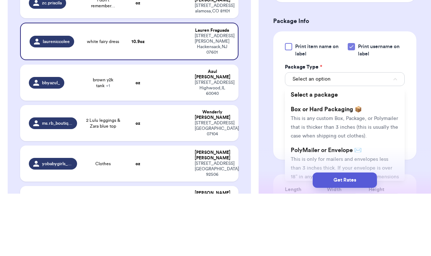
click at [299, 214] on li "PolyMailer or Envelope ✉️ This is only for mailers and envelopes less than 3 in…" at bounding box center [345, 230] width 120 height 50
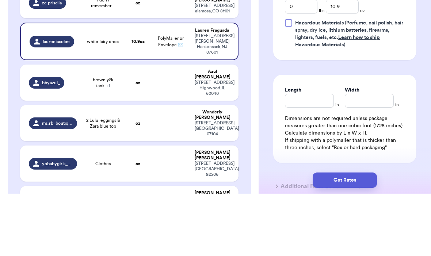
scroll to position [382, 0]
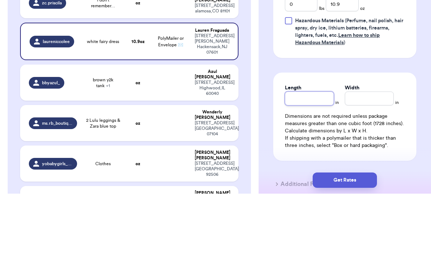
click at [299, 156] on input "Length" at bounding box center [309, 161] width 49 height 14
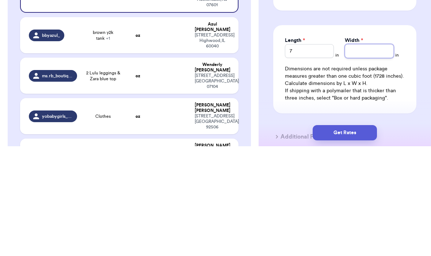
click at [299, 154] on input "Width *" at bounding box center [368, 161] width 49 height 14
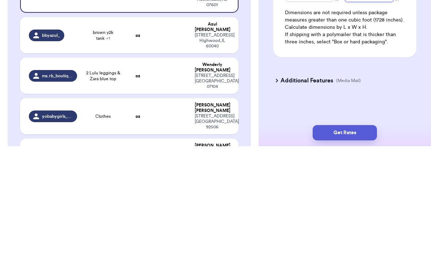
scroll to position [439, 0]
click at [299, 182] on div "Additional Features (Media Mail)" at bounding box center [340, 191] width 143 height 18
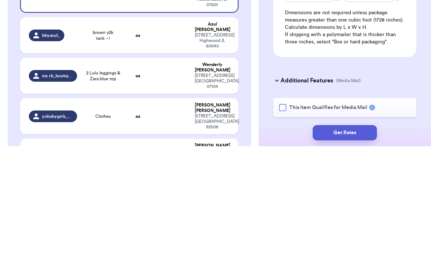
click at [299, 239] on button "Get Rates" at bounding box center [344, 242] width 64 height 15
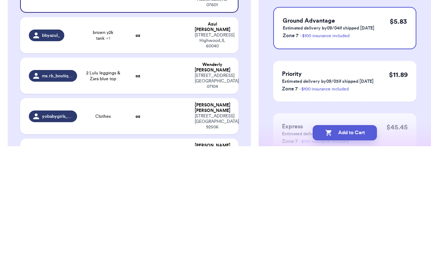
click at [299, 235] on button "Add to Cart" at bounding box center [344, 242] width 64 height 15
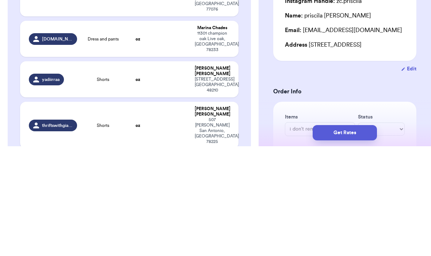
scroll to position [446, 0]
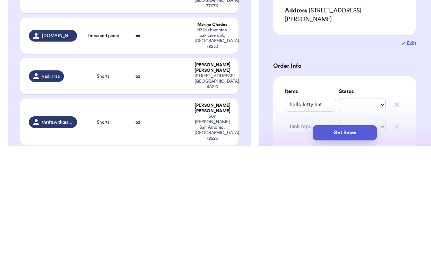
scroll to position [34, 0]
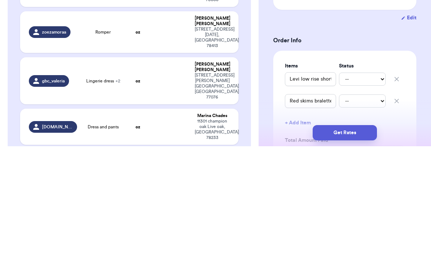
scroll to position [354, 0]
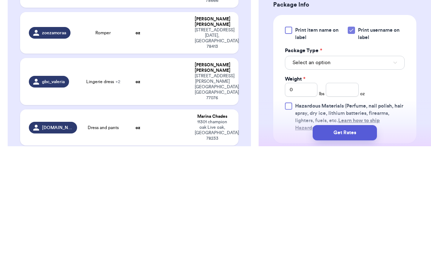
scroll to position [260, 0]
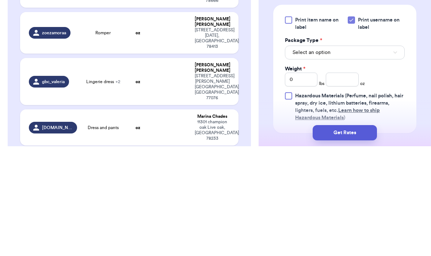
click at [299, 166] on button "Select an option" at bounding box center [345, 162] width 120 height 14
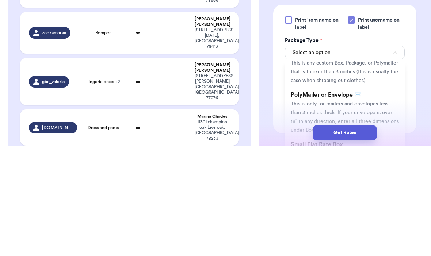
scroll to position [35, 0]
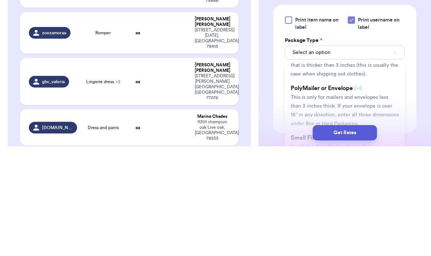
click at [299, 206] on span "This is only for mailers and envelopes less than 3 inches thick. If your envelo…" at bounding box center [344, 220] width 108 height 31
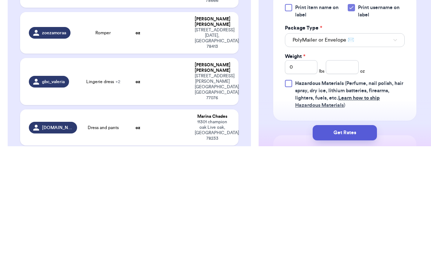
scroll to position [273, 0]
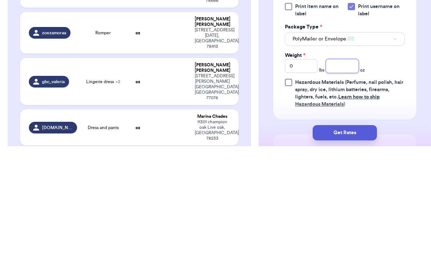
click at [299, 175] on input "number" at bounding box center [341, 176] width 32 height 14
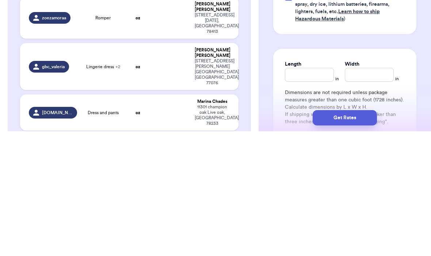
scroll to position [350, 0]
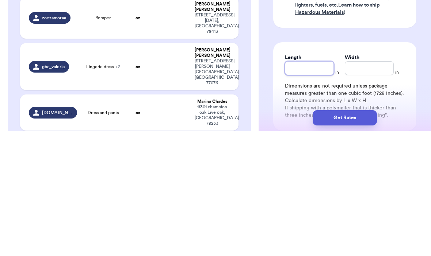
click at [299, 186] on input "Length" at bounding box center [309, 193] width 49 height 14
click at [299, 186] on input "Width *" at bounding box center [368, 193] width 49 height 14
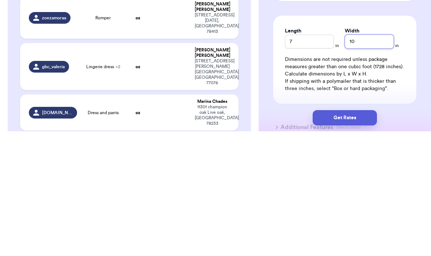
scroll to position [393, 0]
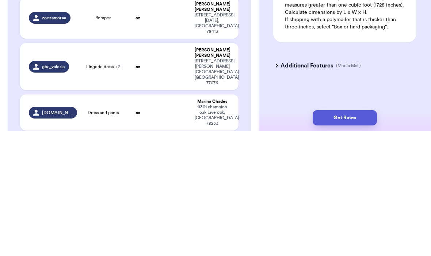
scroll to position [439, 0]
click at [299, 239] on button "Get Rates" at bounding box center [344, 242] width 64 height 15
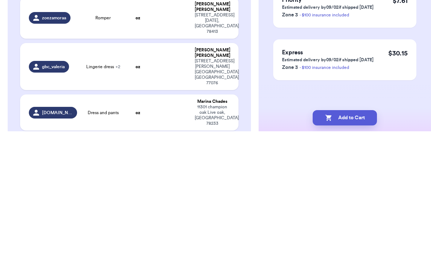
scroll to position [0, 0]
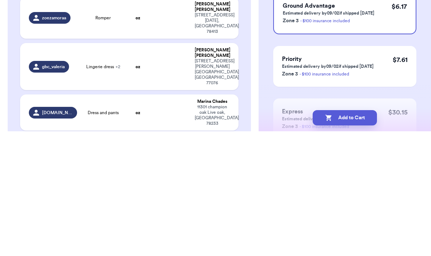
click at [299, 235] on button "Add to Cart" at bounding box center [344, 242] width 64 height 15
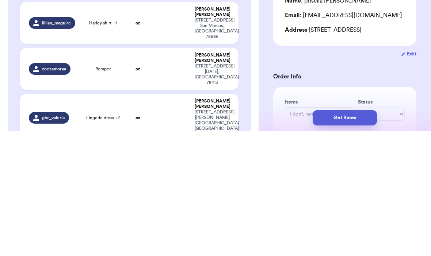
scroll to position [317, 0]
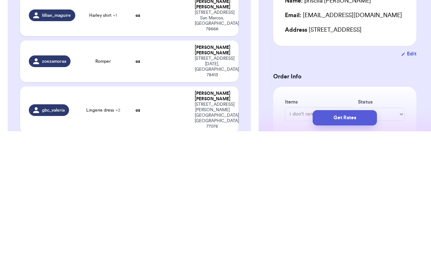
click at [161, 211] on td at bounding box center [170, 234] width 39 height 47
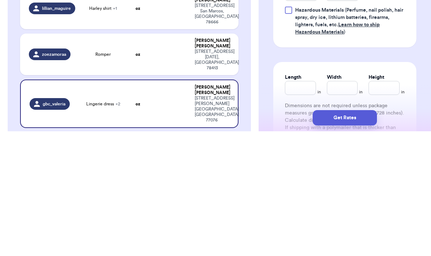
scroll to position [386, 0]
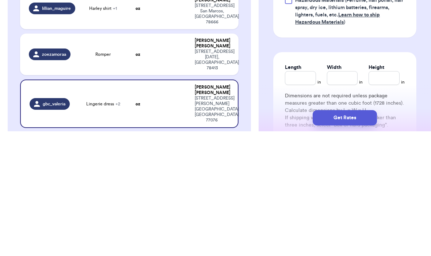
click at [299, 81] on icon "button" at bounding box center [395, 82] width 4 height 2
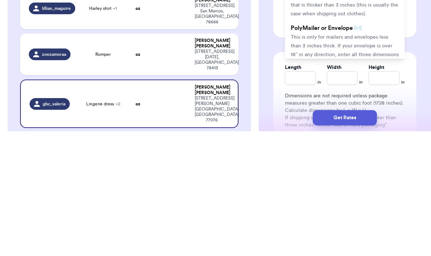
click at [299, 158] on li "PolyMailer or Envelope ✉️ This is only for mailers and envelopes less than 3 in…" at bounding box center [345, 171] width 120 height 50
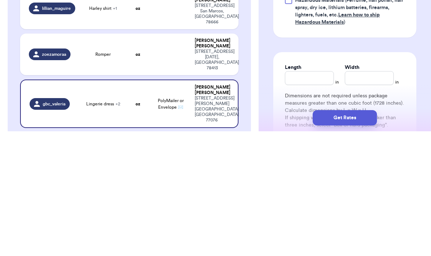
click at [299, 102] on input "number" at bounding box center [341, 109] width 32 height 14
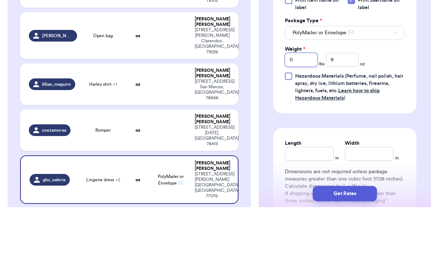
click at [299, 102] on input "0" at bounding box center [301, 109] width 32 height 14
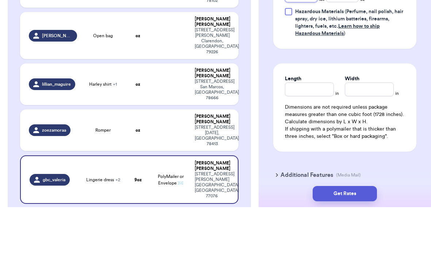
scroll to position [451, 0]
click at [299, 131] on input "Length" at bounding box center [309, 138] width 49 height 14
click at [299, 131] on input "Width *" at bounding box center [368, 138] width 49 height 14
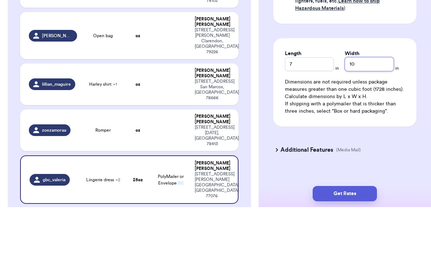
scroll to position [476, 0]
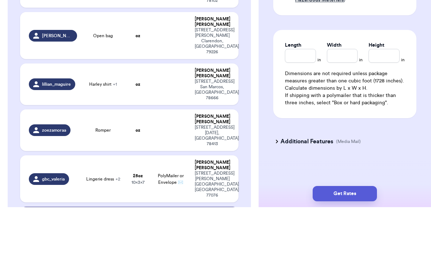
click at [65, 204] on td "gbc_valeria" at bounding box center [50, 227] width 61 height 47
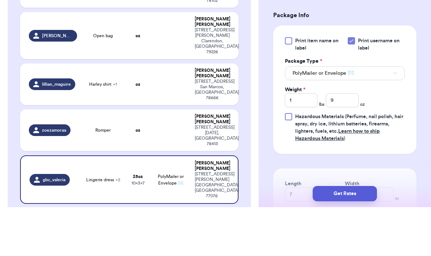
scroll to position [343, 0]
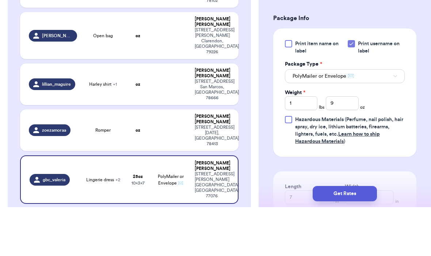
click at [299, 166] on span "Hazardous Materials (Perfume, nail polish, hair spray, dry ice, lithium batteri…" at bounding box center [349, 179] width 108 height 27
click at [0, 0] on input "Hazardous Materials (Perfume, nail polish, hair spray, dry ice, lithium batteri…" at bounding box center [0, 0] width 0 height 0
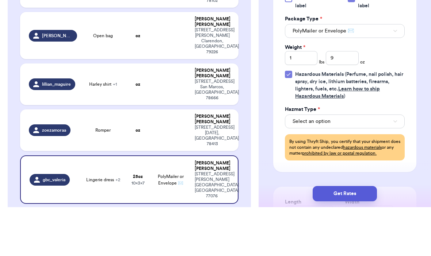
scroll to position [389, 0]
click at [299, 154] on div "Hazmat Type *" at bounding box center [345, 157] width 120 height 7
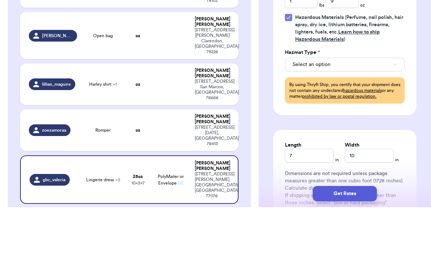
click at [299, 235] on button "Get Rates" at bounding box center [344, 242] width 64 height 15
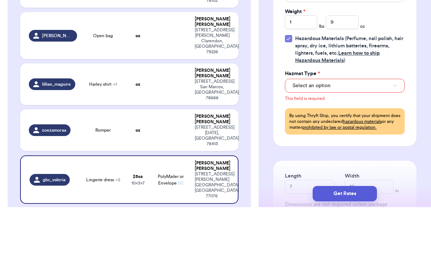
scroll to position [423, 0]
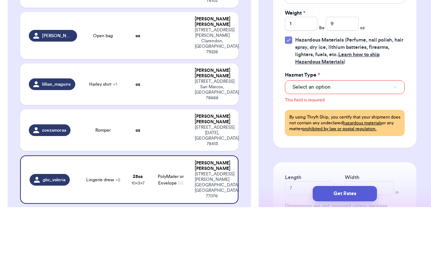
click at [299, 129] on button "Select an option" at bounding box center [345, 136] width 120 height 14
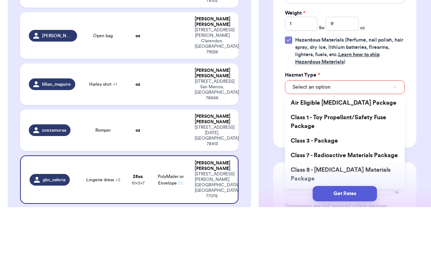
click at [299, 129] on button "Select an option" at bounding box center [345, 136] width 120 height 14
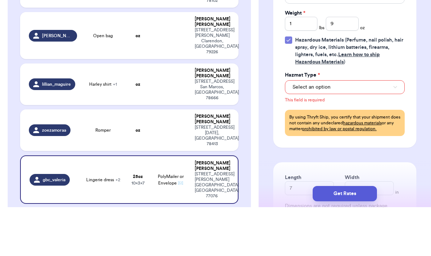
click at [292, 85] on label "Hazardous Materials (Perfume, nail polish, hair spray, dry ice, lithium batteri…" at bounding box center [345, 99] width 120 height 29
click at [0, 0] on input "Hazardous Materials (Perfume, nail polish, hair spray, dry ice, lithium batteri…" at bounding box center [0, 0] width 0 height 0
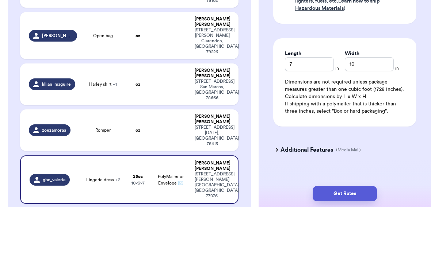
scroll to position [476, 0]
click at [299, 235] on button "Get Rates" at bounding box center [344, 242] width 64 height 15
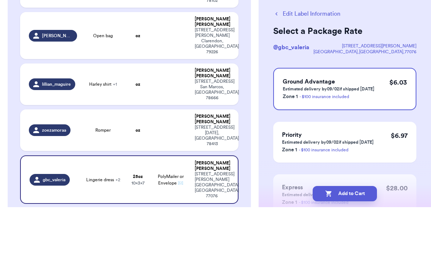
click at [299, 235] on button "Add to Cart" at bounding box center [344, 242] width 64 height 15
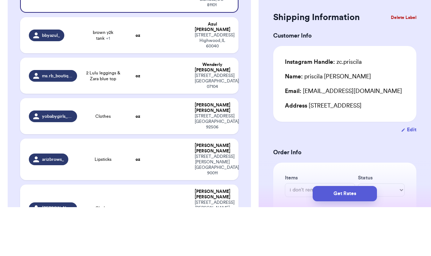
scroll to position [100, 0]
click at [145, 147] on td "oz" at bounding box center [138, 165] width 26 height 36
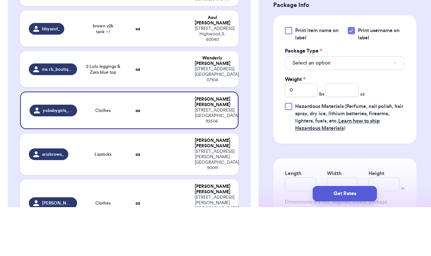
scroll to position [311, 0]
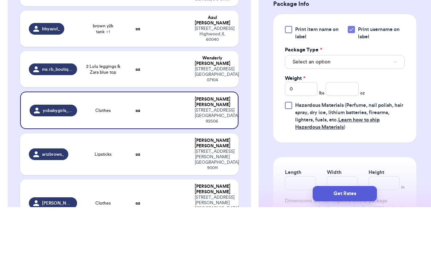
click at [299, 113] on button "Select an option" at bounding box center [345, 111] width 120 height 14
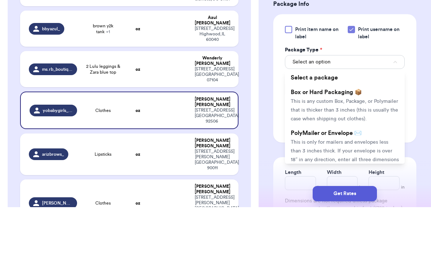
click at [299, 190] on span "This is only for mailers and envelopes less than 3 inches thick. If your envelo…" at bounding box center [344, 204] width 108 height 31
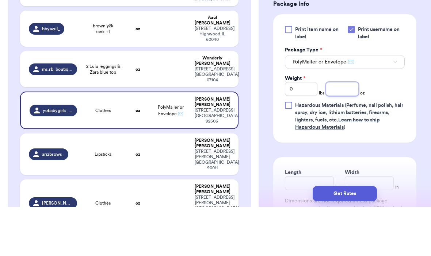
click at [299, 138] on input "number" at bounding box center [341, 138] width 32 height 14
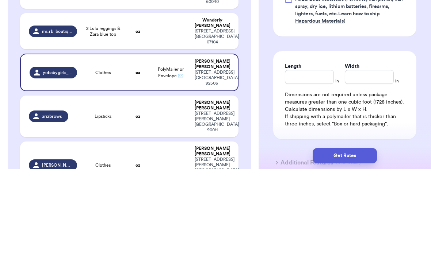
scroll to position [390, 0]
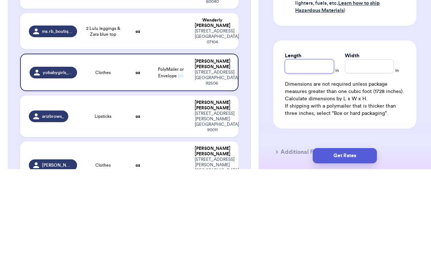
click at [299, 146] on input "Length" at bounding box center [309, 153] width 49 height 14
click at [299, 146] on input "Width *" at bounding box center [368, 153] width 49 height 14
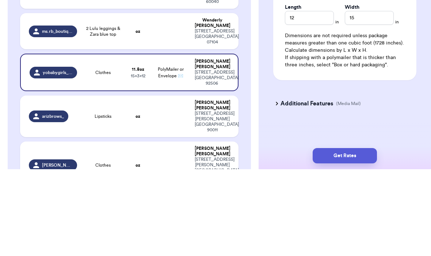
scroll to position [439, 0]
click at [299, 235] on button "Get Rates" at bounding box center [344, 242] width 64 height 15
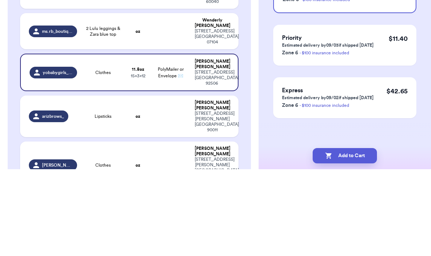
scroll to position [0, 0]
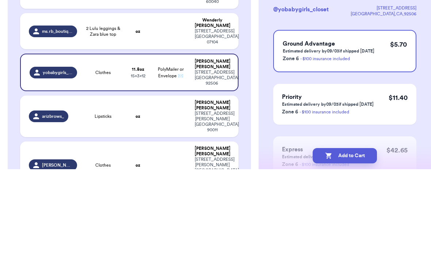
click at [299, 235] on button "Add to Cart" at bounding box center [344, 242] width 64 height 15
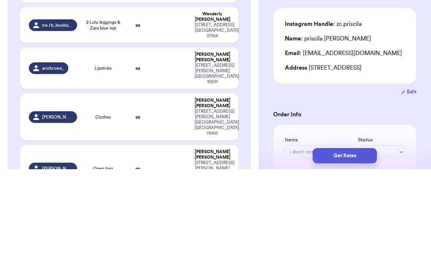
scroll to position [113, 0]
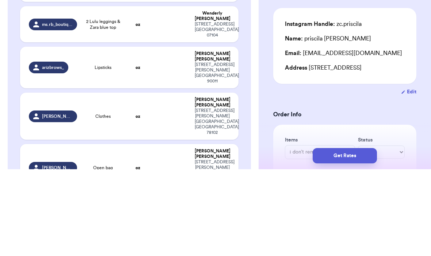
click at [159, 53] on td at bounding box center [170, 71] width 39 height 36
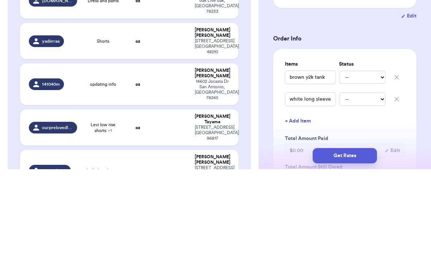
scroll to position [420, 0]
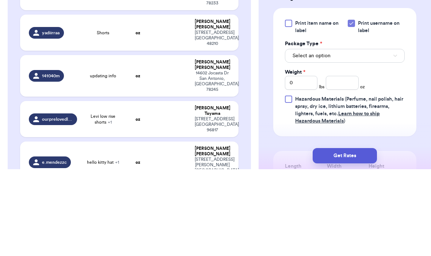
scroll to position [270, 0]
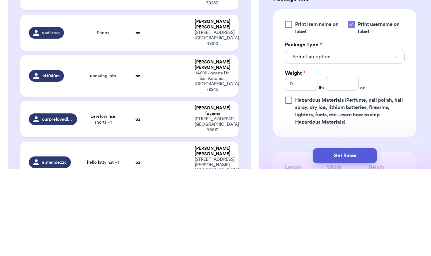
click at [299, 151] on button "Select an option" at bounding box center [345, 144] width 120 height 14
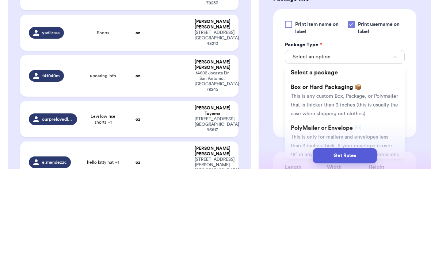
scroll to position [26, 0]
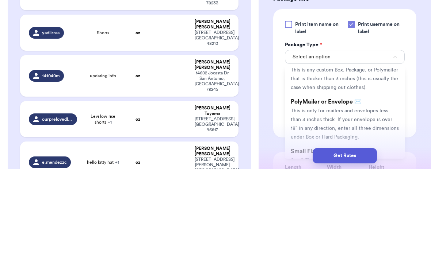
click at [299, 209] on li "PolyMailer or Envelope ✉️ This is only for mailers and envelopes less than 3 in…" at bounding box center [345, 206] width 120 height 50
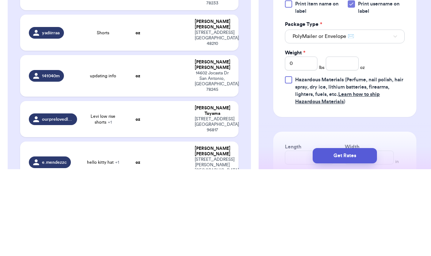
scroll to position [290, 0]
click at [299, 157] on input "0" at bounding box center [301, 150] width 32 height 14
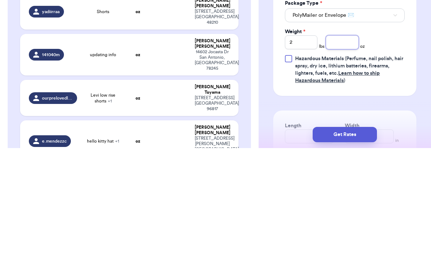
click at [299, 143] on input "number" at bounding box center [341, 150] width 32 height 14
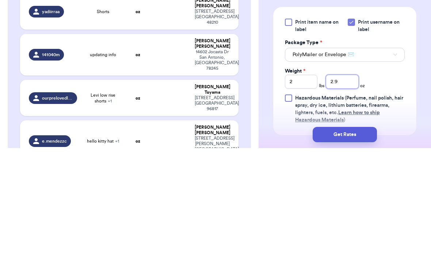
scroll to position [251, 0]
click at [299, 84] on div "Shipping Information Delete Label Customer Info Instagram Handle: cecemm198 Nam…" at bounding box center [344, 114] width 172 height 642
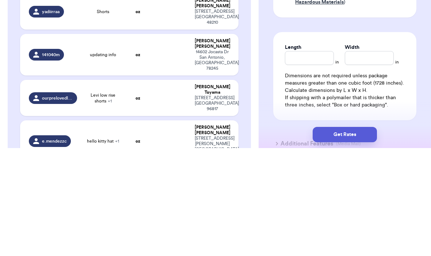
scroll to position [374, 0]
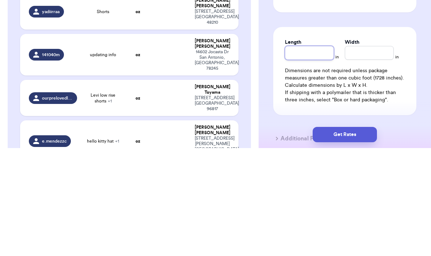
click at [299, 167] on input "Length" at bounding box center [309, 161] width 49 height 14
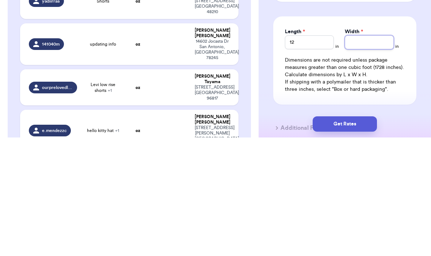
click at [299, 154] on input "Width *" at bounding box center [368, 161] width 49 height 14
click at [299, 235] on button "Get Rates" at bounding box center [344, 242] width 64 height 15
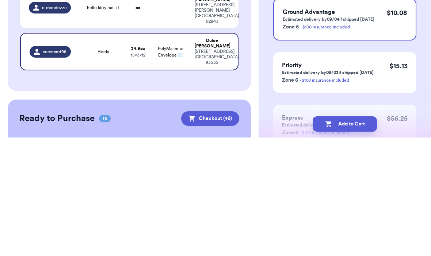
scroll to position [543, 0]
click at [299, 235] on button "Add to Cart" at bounding box center [344, 242] width 64 height 15
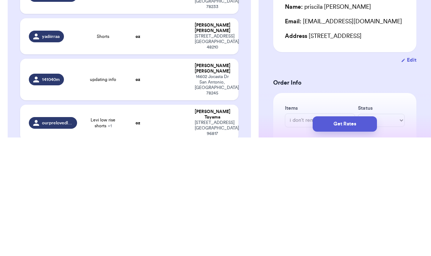
scroll to position [387, 0]
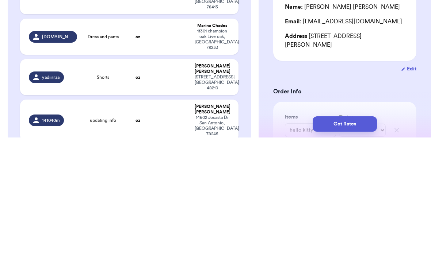
scroll to position [342, 0]
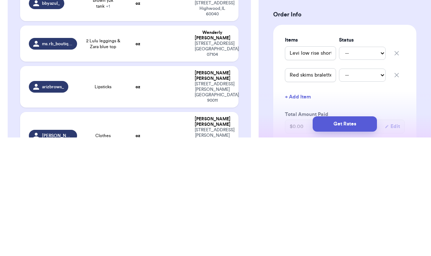
scroll to position [47, 0]
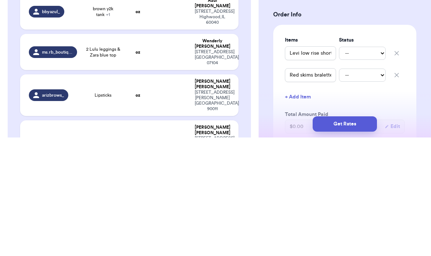
click at [34, 124] on div "bbyazul_" at bounding box center [46, 130] width 35 height 12
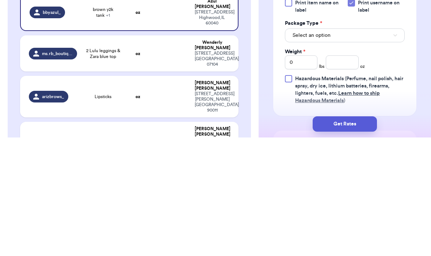
scroll to position [285, 0]
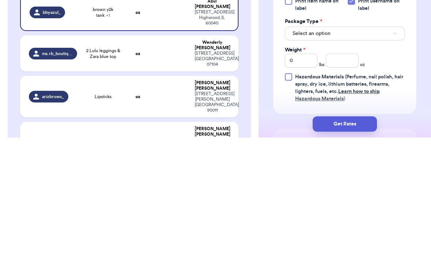
click at [299, 157] on button "Select an option" at bounding box center [345, 152] width 120 height 14
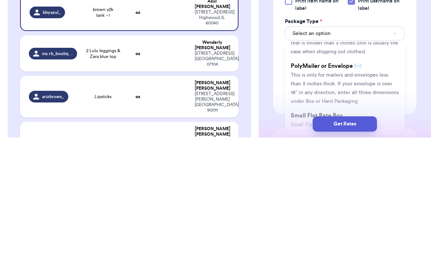
scroll to position [41, 0]
click at [299, 199] on span "This is only for mailers and envelopes less than 3 inches thick. If your envelo…" at bounding box center [344, 204] width 108 height 31
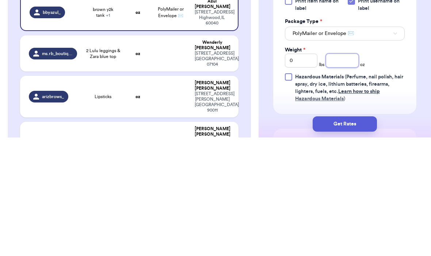
click at [299, 186] on input "number" at bounding box center [341, 179] width 32 height 14
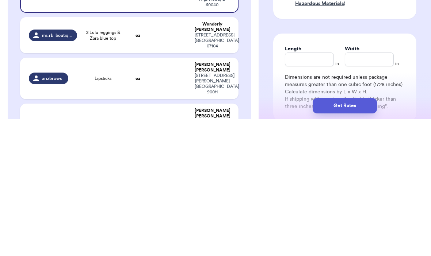
scroll to position [369, 0]
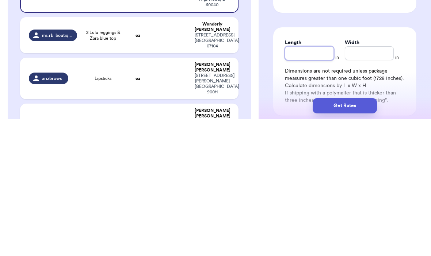
click at [299, 183] on input "Length" at bounding box center [309, 190] width 49 height 14
click at [299, 183] on input "Width *" at bounding box center [368, 190] width 49 height 14
click at [299, 235] on button "Get Rates" at bounding box center [344, 242] width 64 height 15
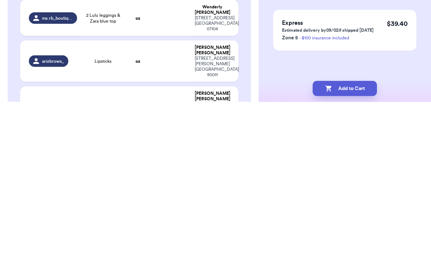
scroll to position [59, 0]
click at [299, 235] on button "Add to Cart" at bounding box center [344, 242] width 64 height 15
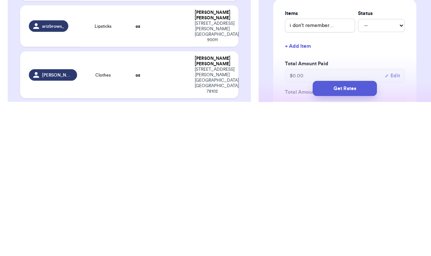
click at [43, 140] on span "ms.rb_boutique" at bounding box center [57, 137] width 30 height 6
